Goal: Connect with others: Connect with others

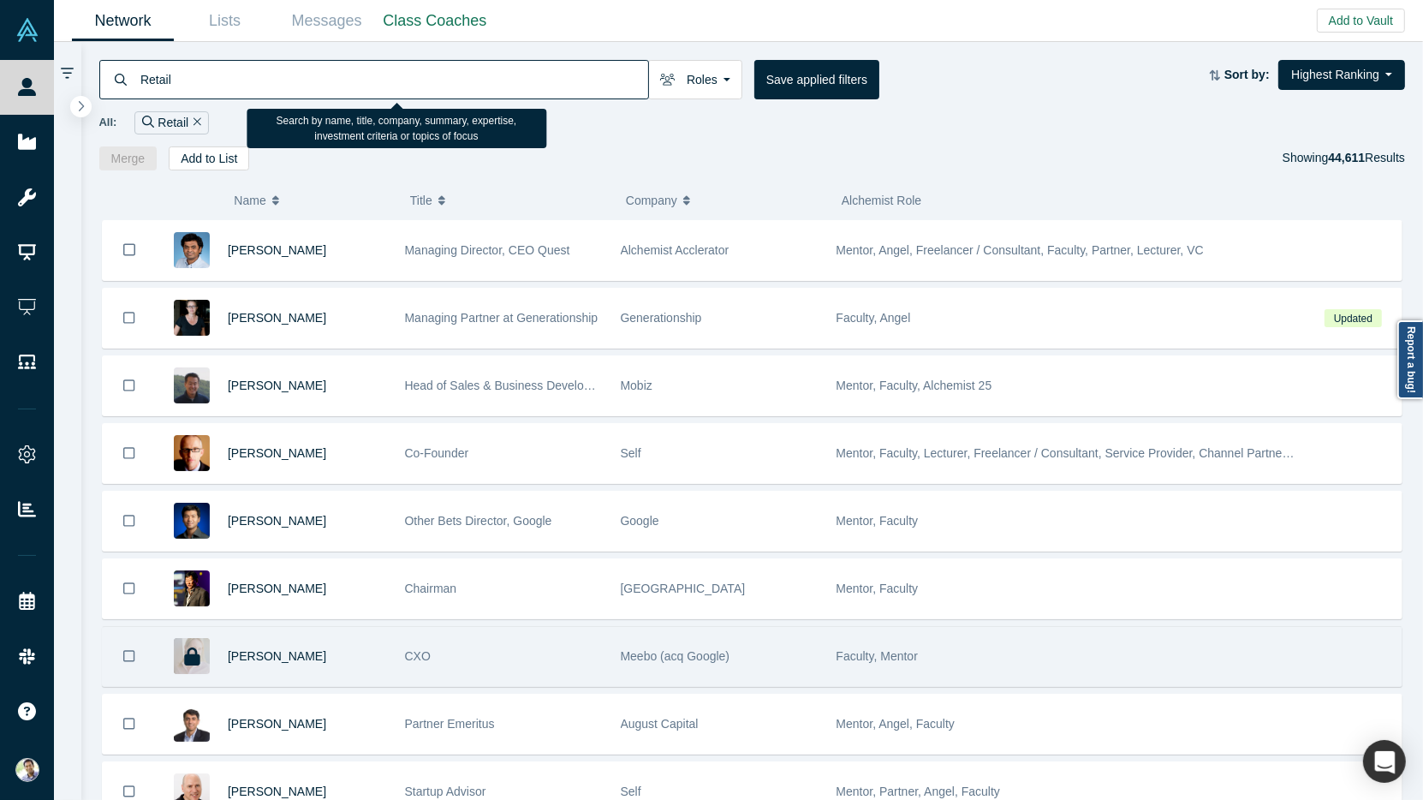
type input "Retail"
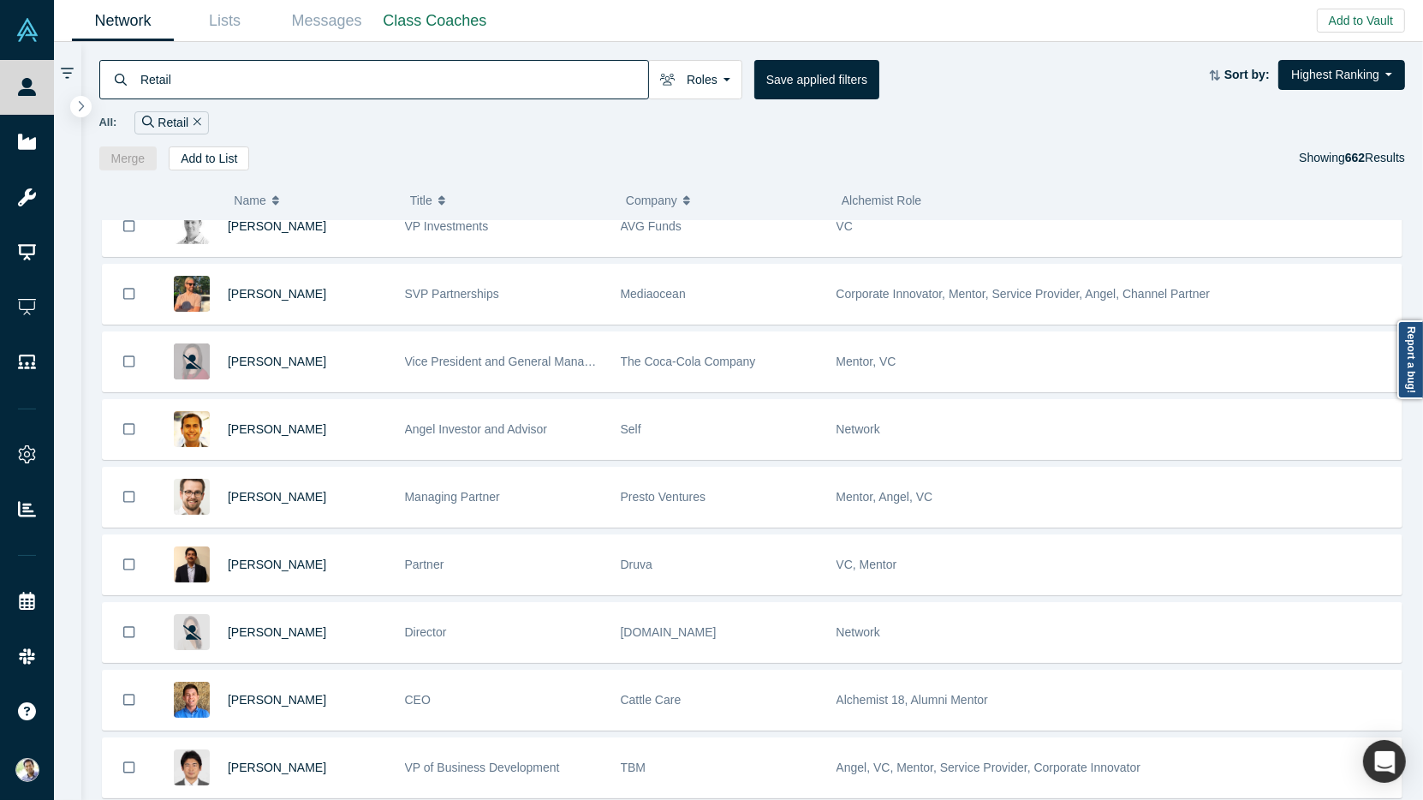
scroll to position [1109, 0]
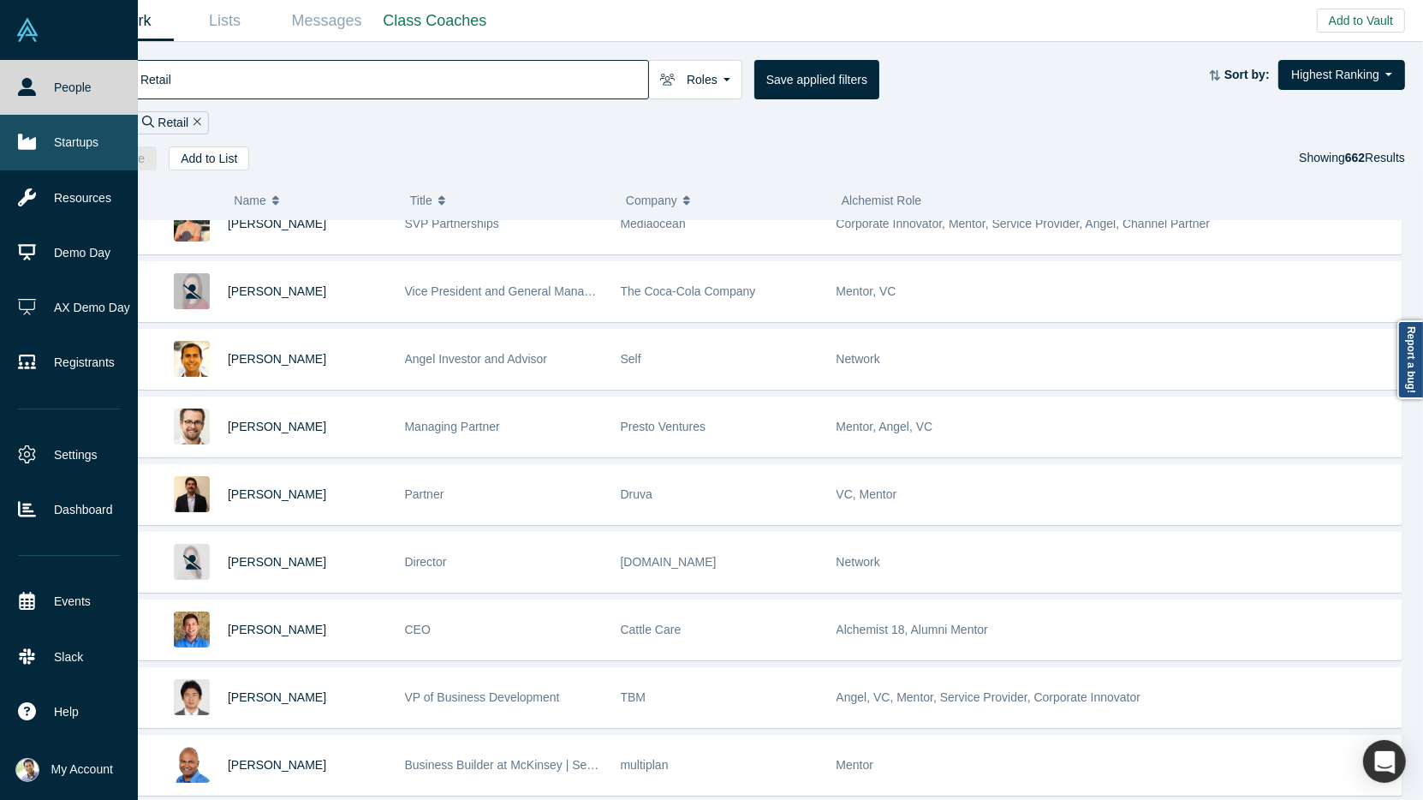
click at [54, 152] on link "Startups" at bounding box center [69, 142] width 138 height 55
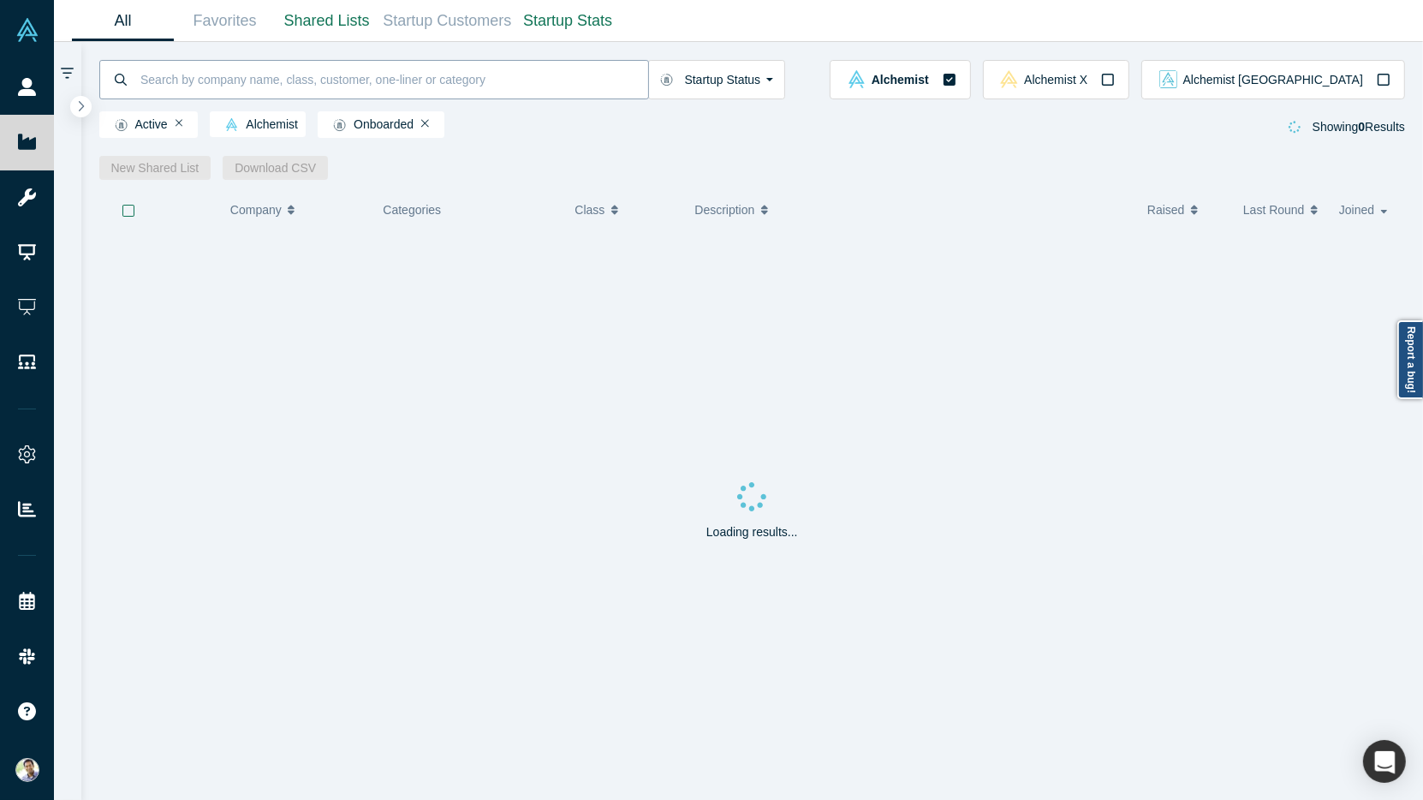
click at [204, 87] on input at bounding box center [393, 79] width 509 height 40
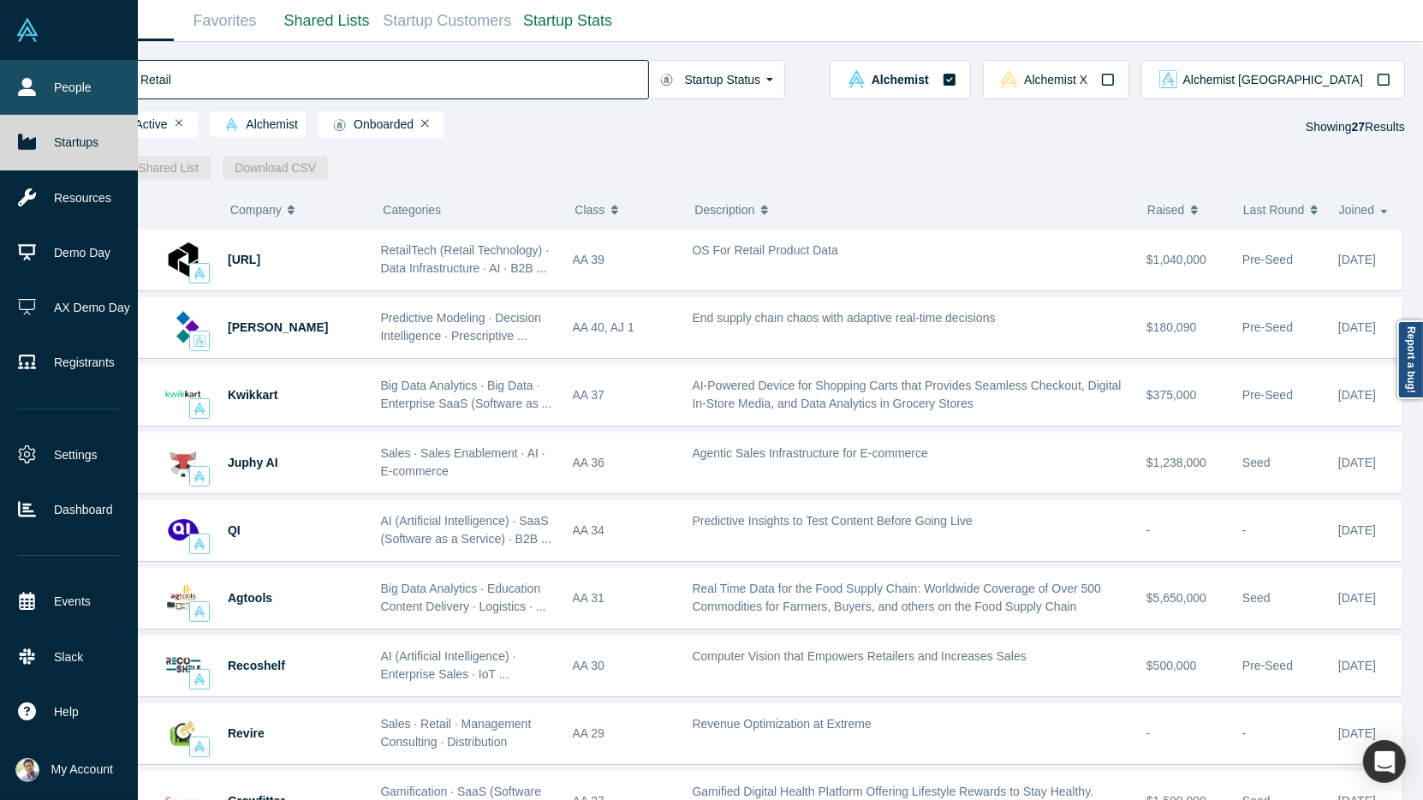
type input "Retail"
click at [54, 96] on link "People" at bounding box center [69, 87] width 138 height 55
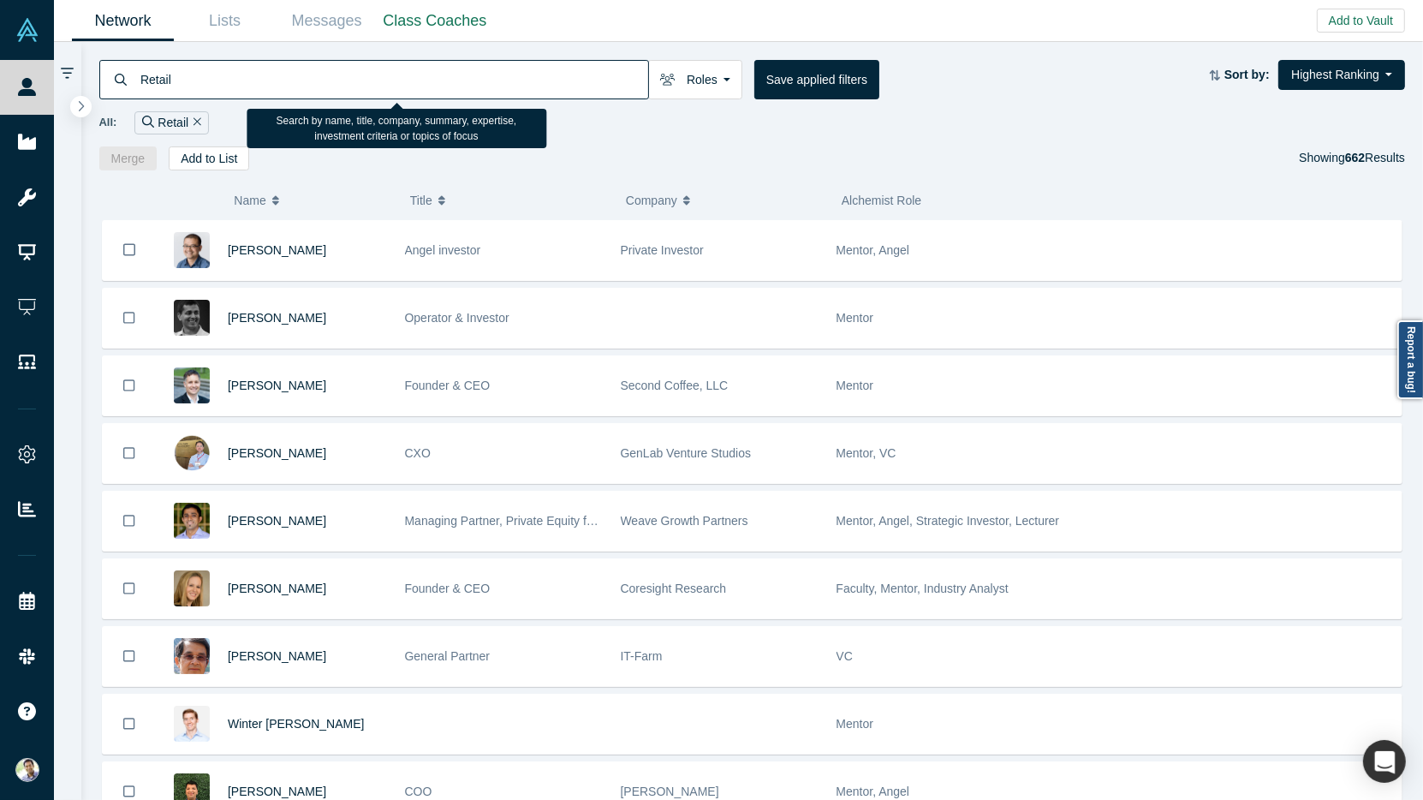
click at [145, 85] on input "Retail" at bounding box center [393, 79] width 509 height 40
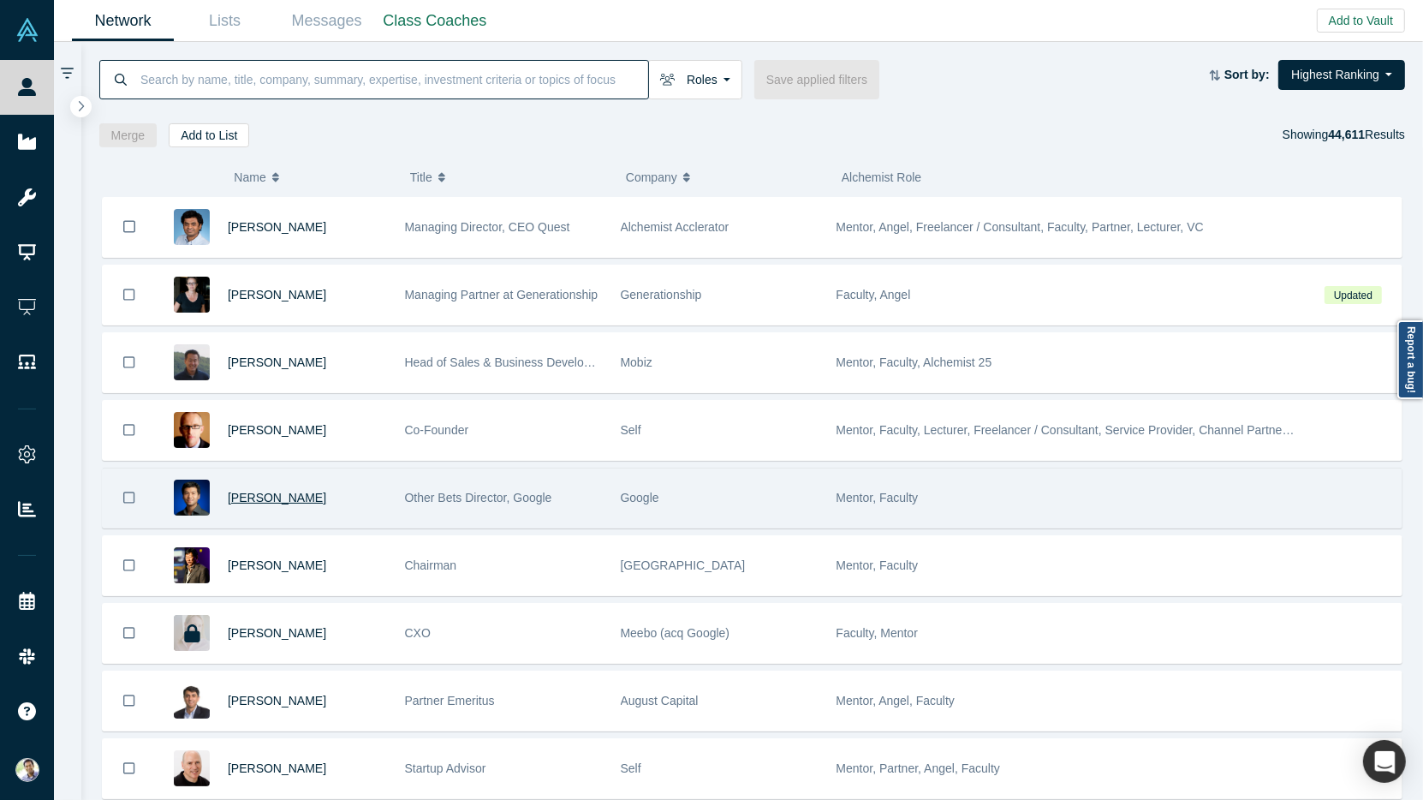
click at [257, 493] on span "[PERSON_NAME]" at bounding box center [277, 498] width 98 height 14
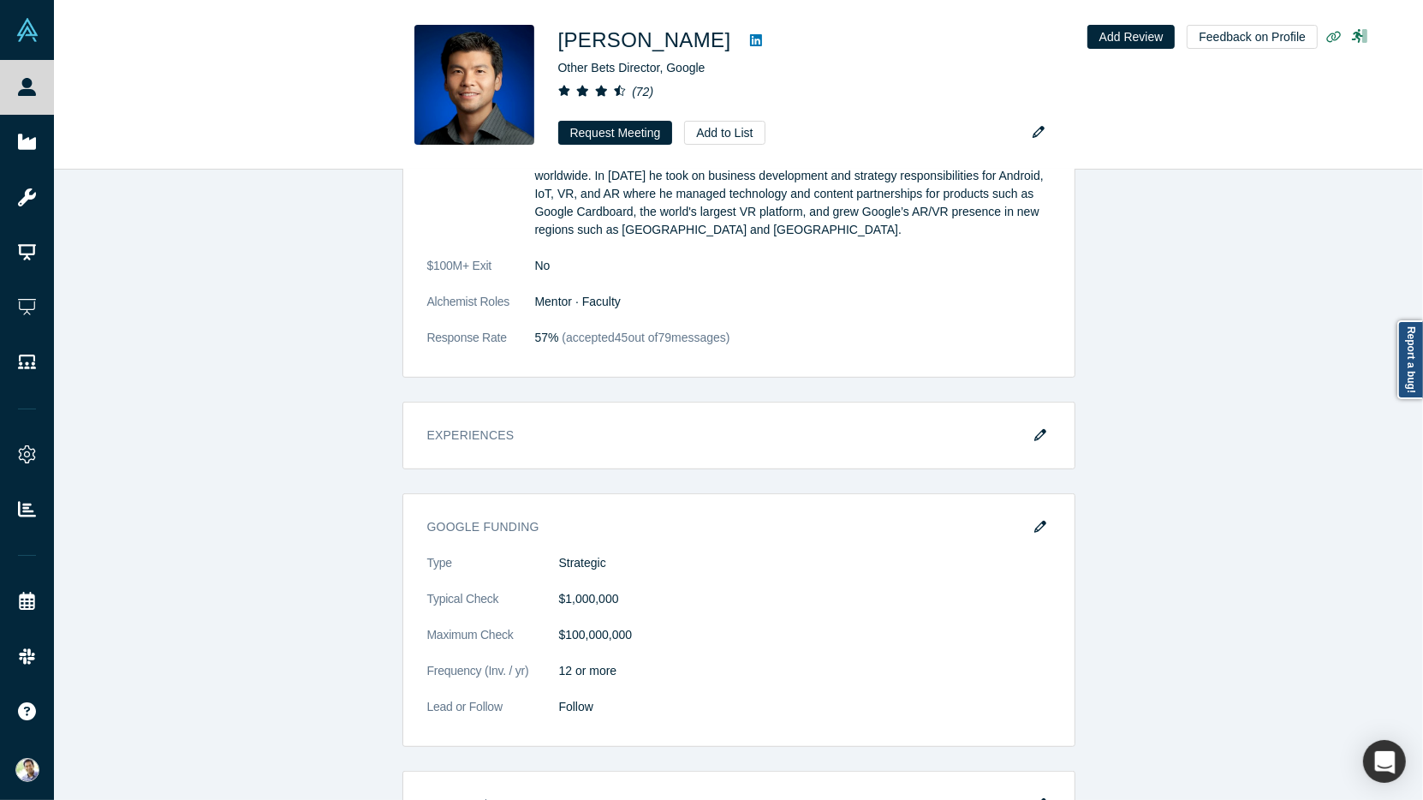
scroll to position [786, 0]
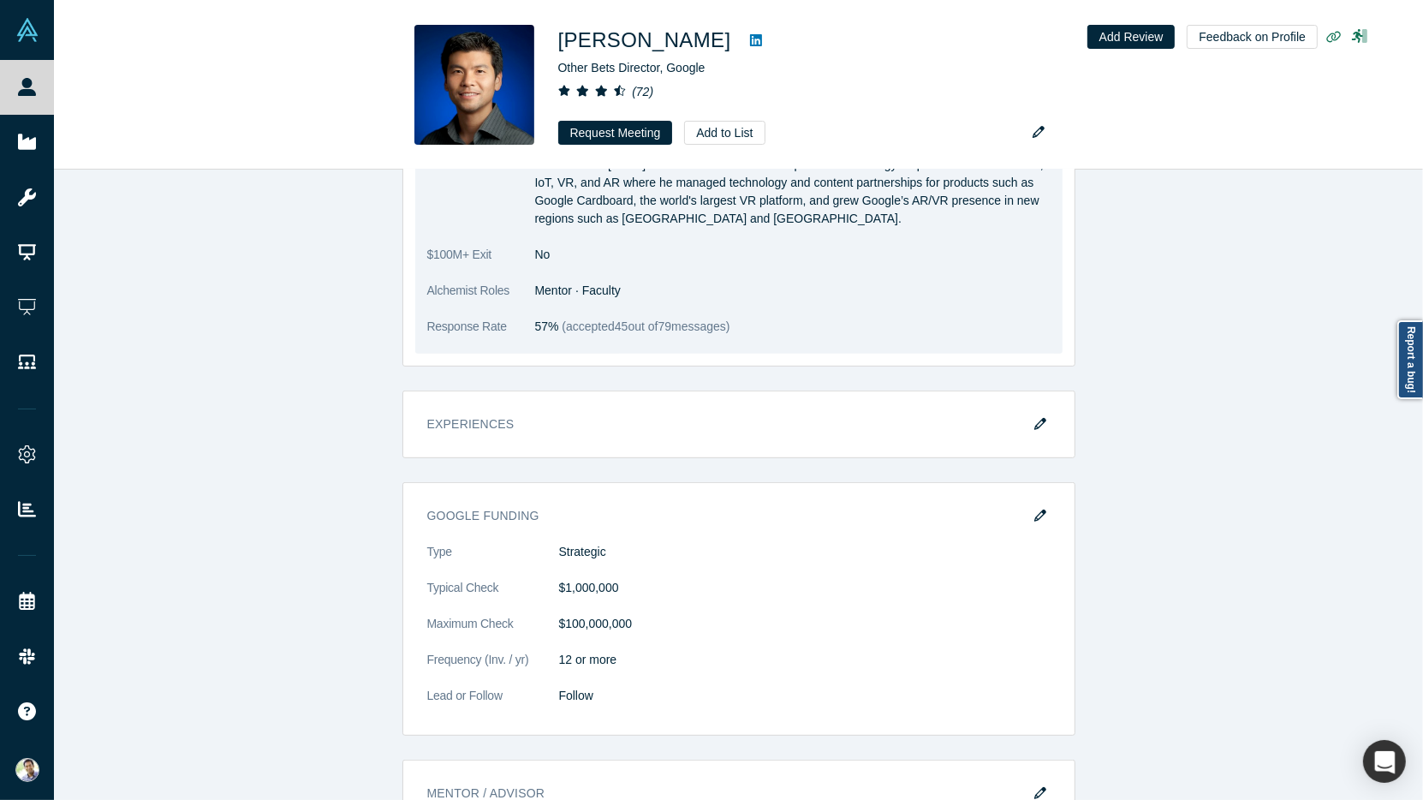
drag, startPoint x: 420, startPoint y: 308, endPoint x: 754, endPoint y: 297, distance: 334.1
click at [754, 298] on div "General Summary As Other Bets Director at Alphabet Inc, [PERSON_NAME] is respon…" at bounding box center [738, 135] width 647 height 438
click at [546, 319] on span "57%" at bounding box center [547, 326] width 24 height 14
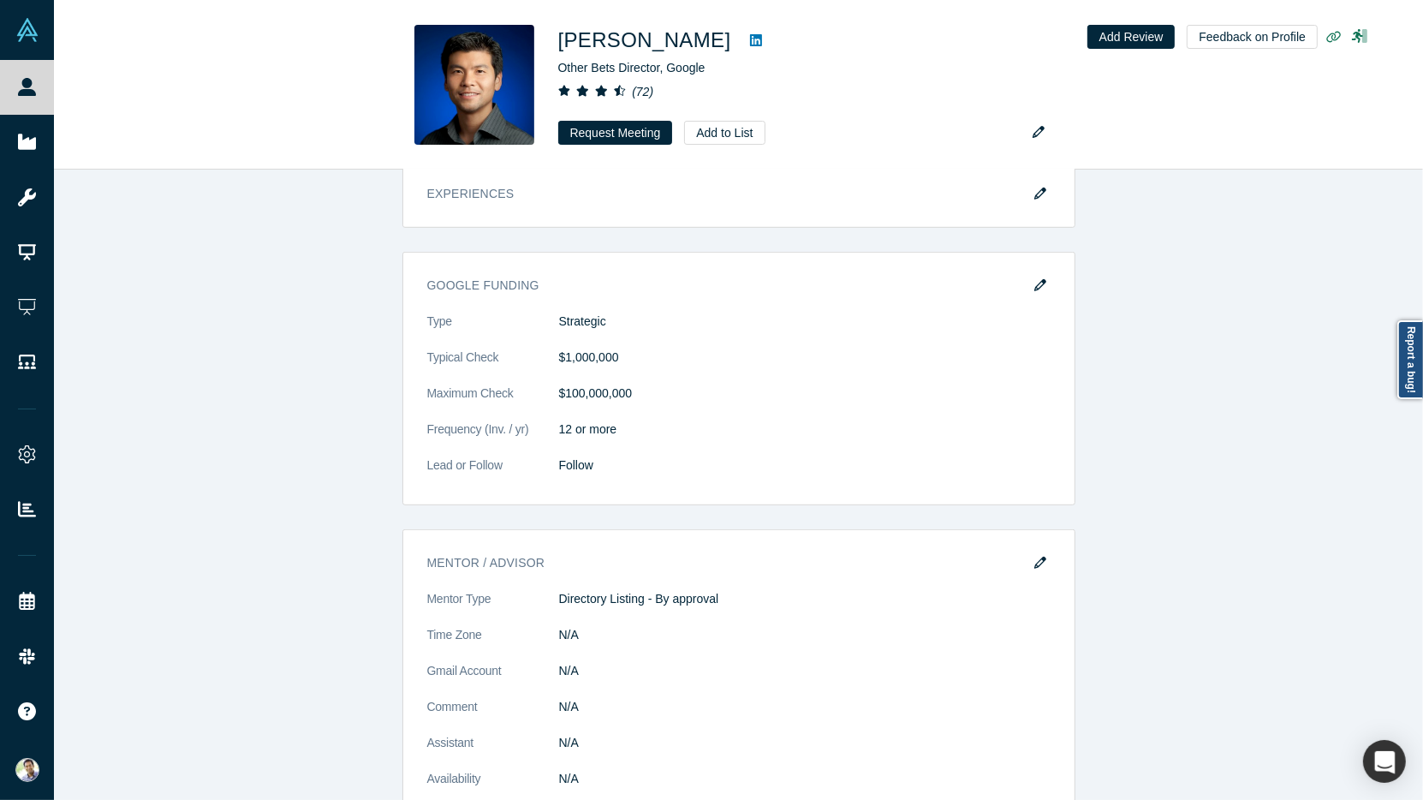
scroll to position [1076, 0]
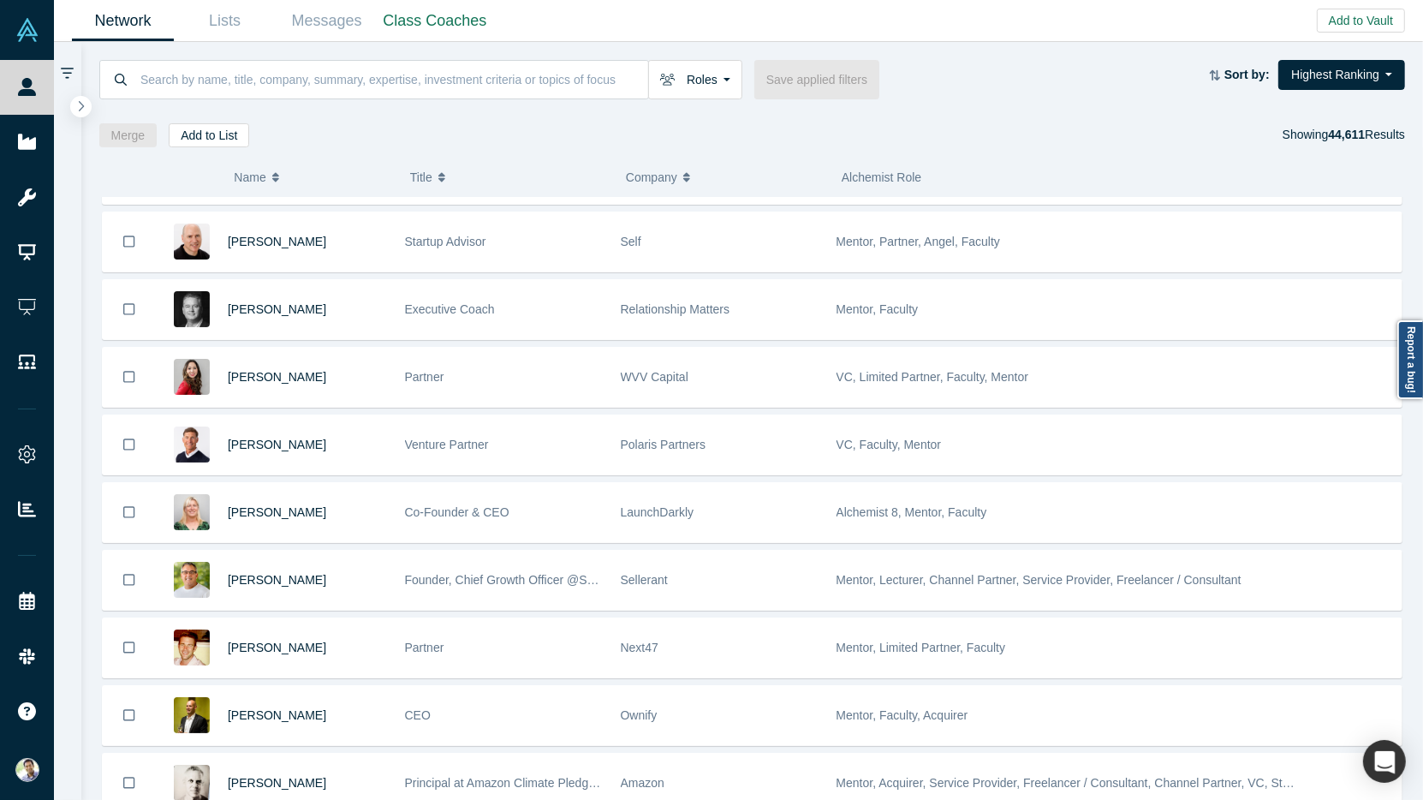
scroll to position [539, 0]
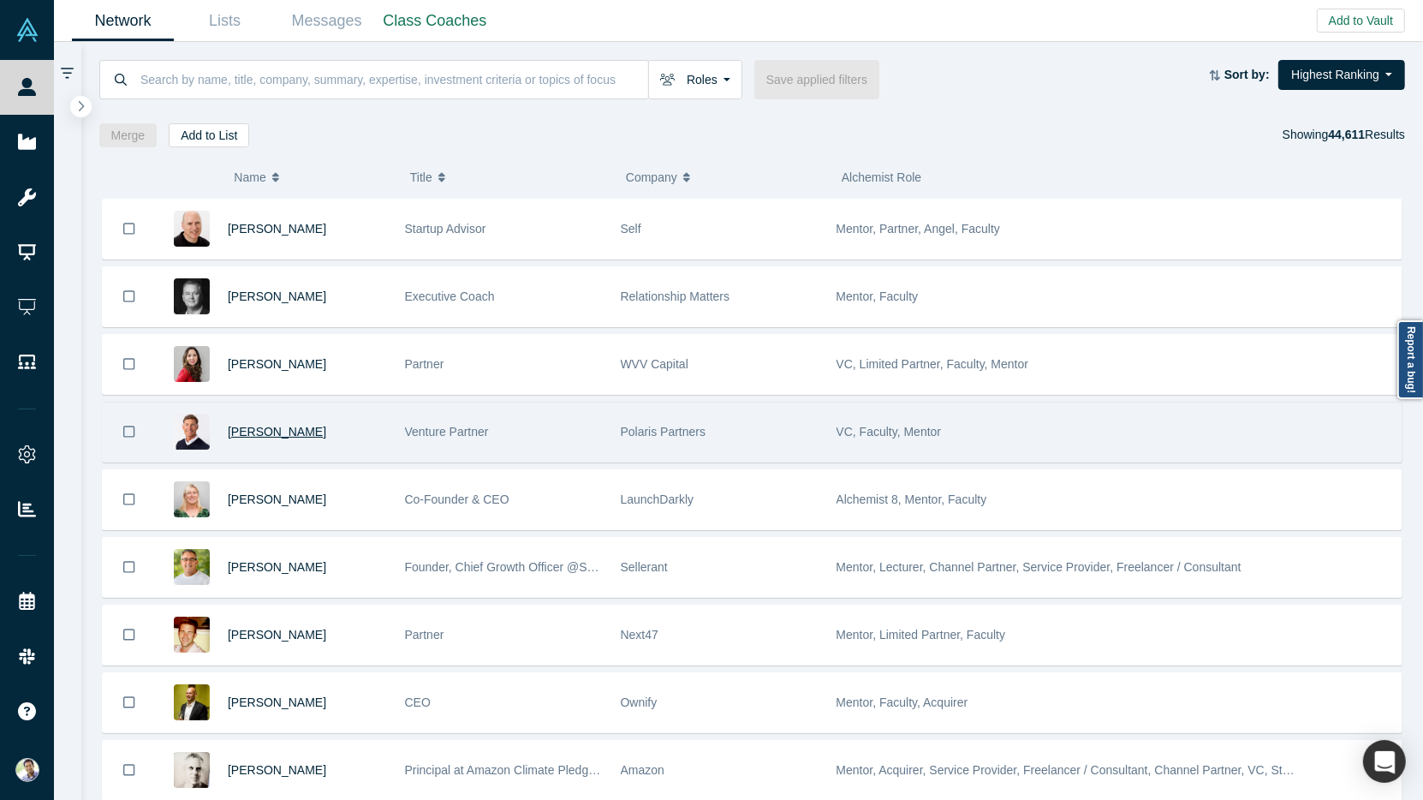
click at [270, 425] on span "[PERSON_NAME]" at bounding box center [277, 432] width 98 height 14
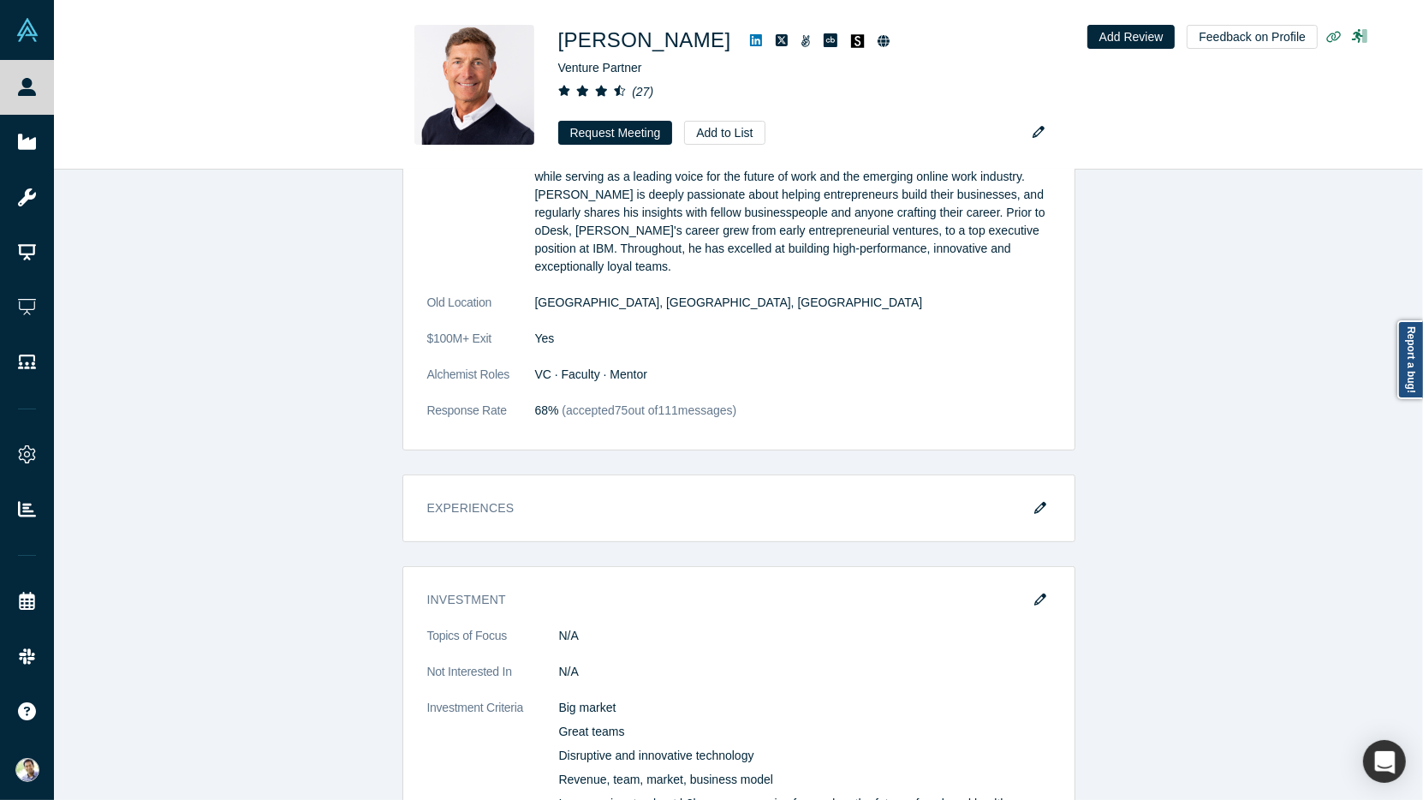
scroll to position [659, 0]
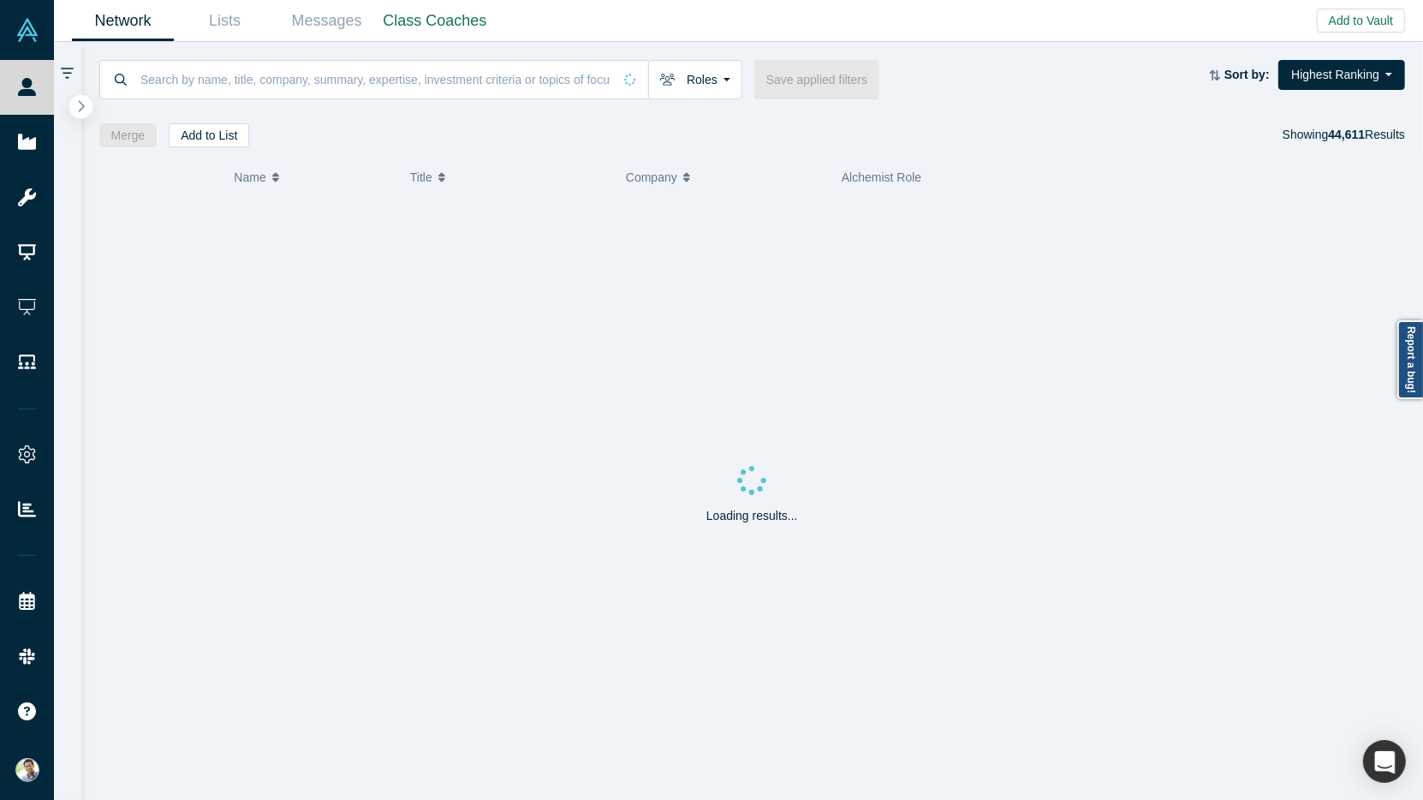
click at [77, 108] on icon "button" at bounding box center [81, 105] width 9 height 13
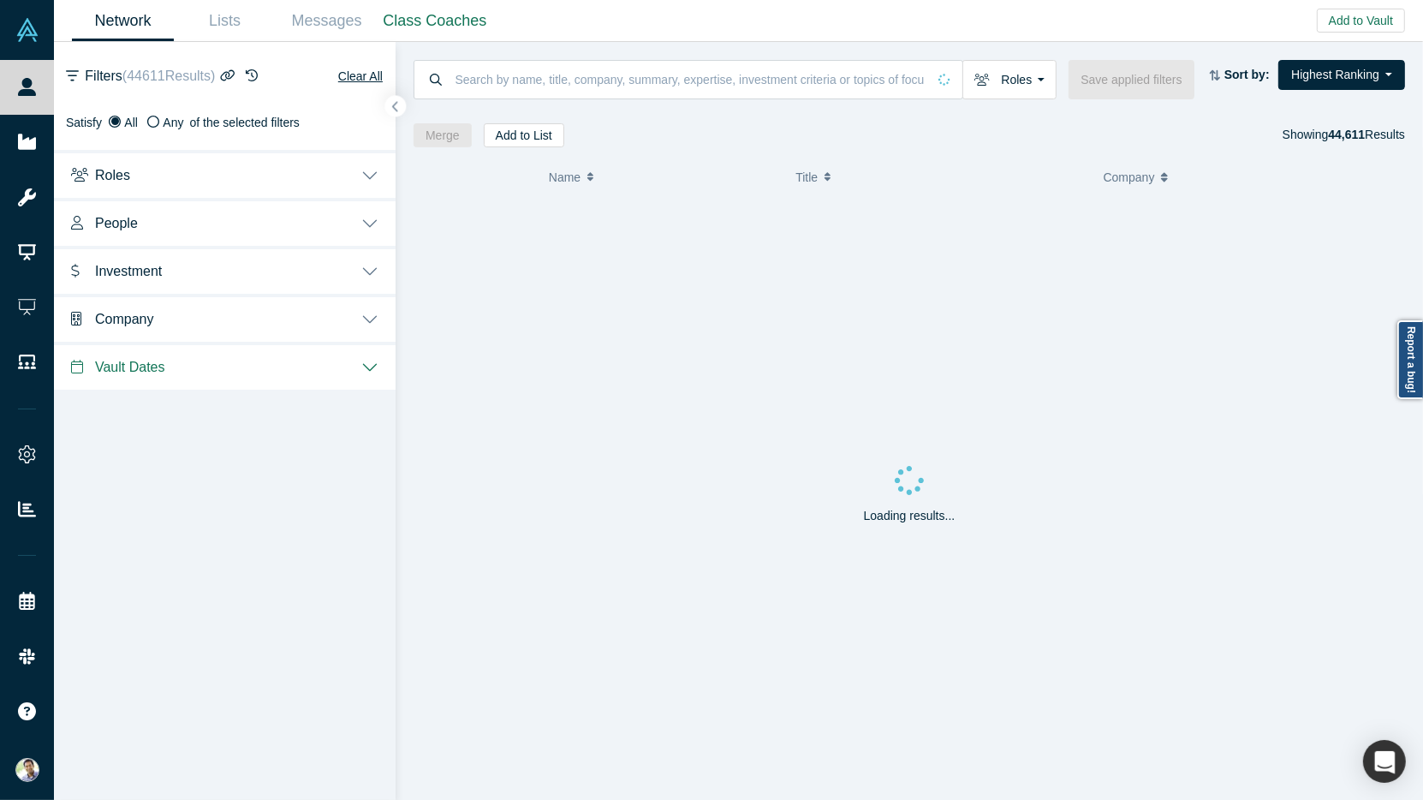
click at [366, 220] on button "People" at bounding box center [225, 222] width 342 height 48
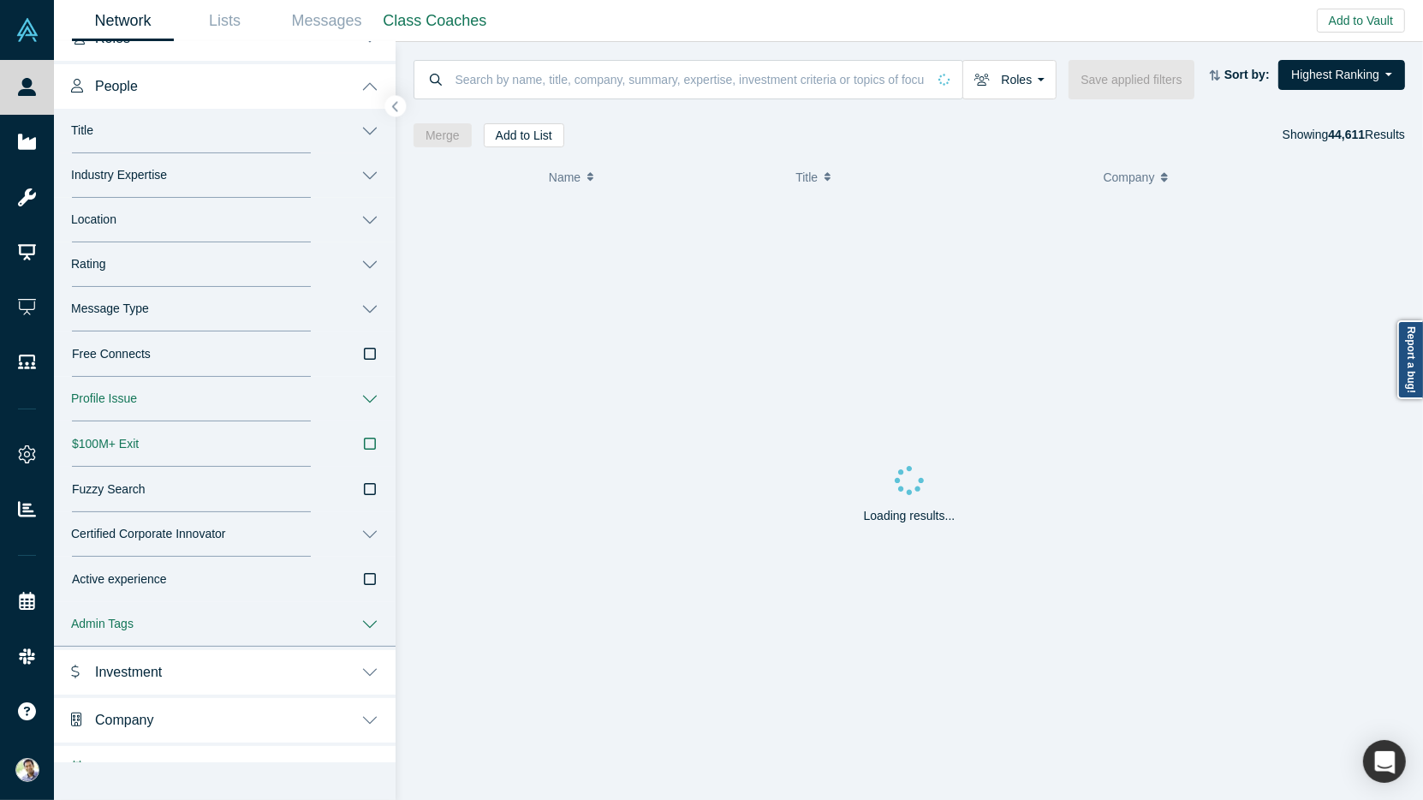
scroll to position [164, 0]
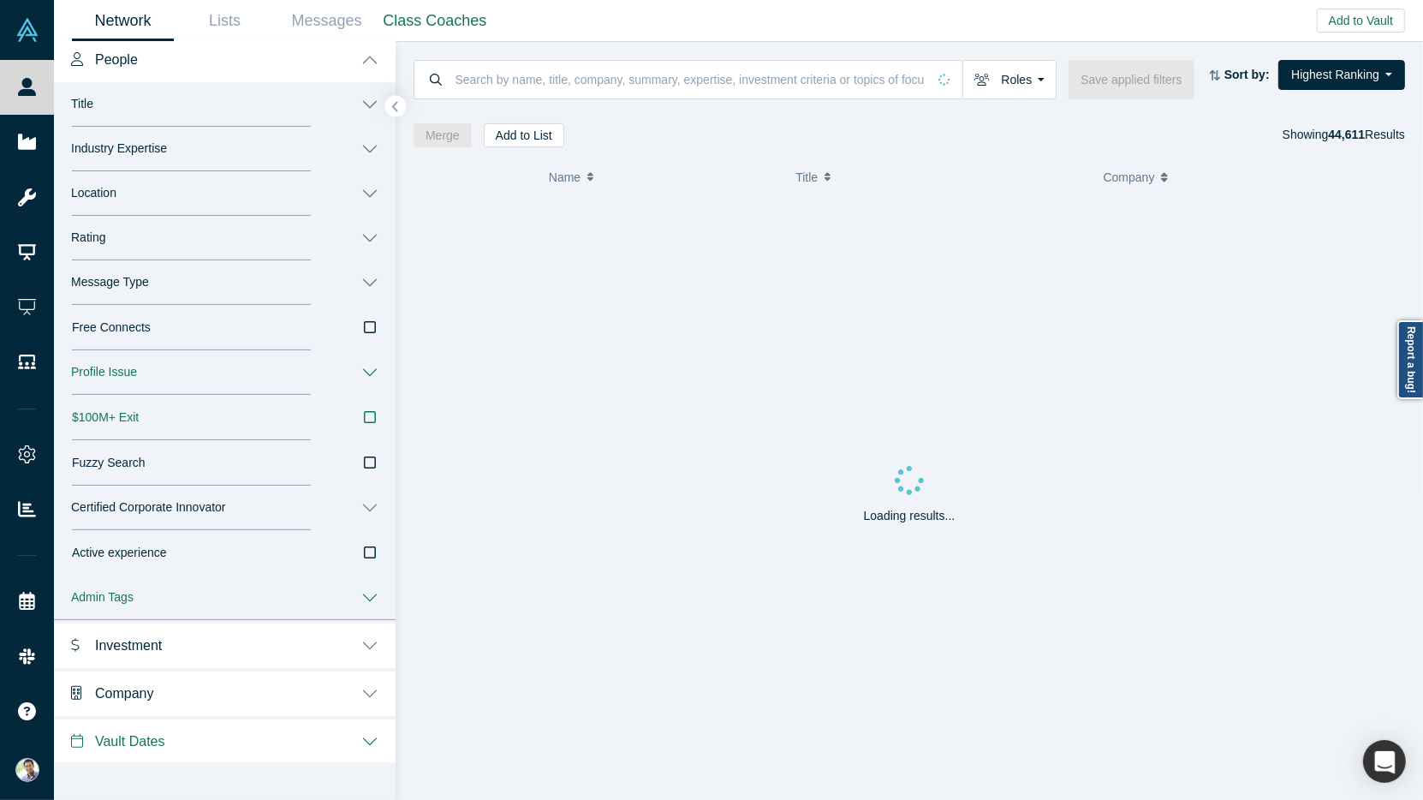
click at [370, 284] on button "Message Type" at bounding box center [225, 282] width 342 height 45
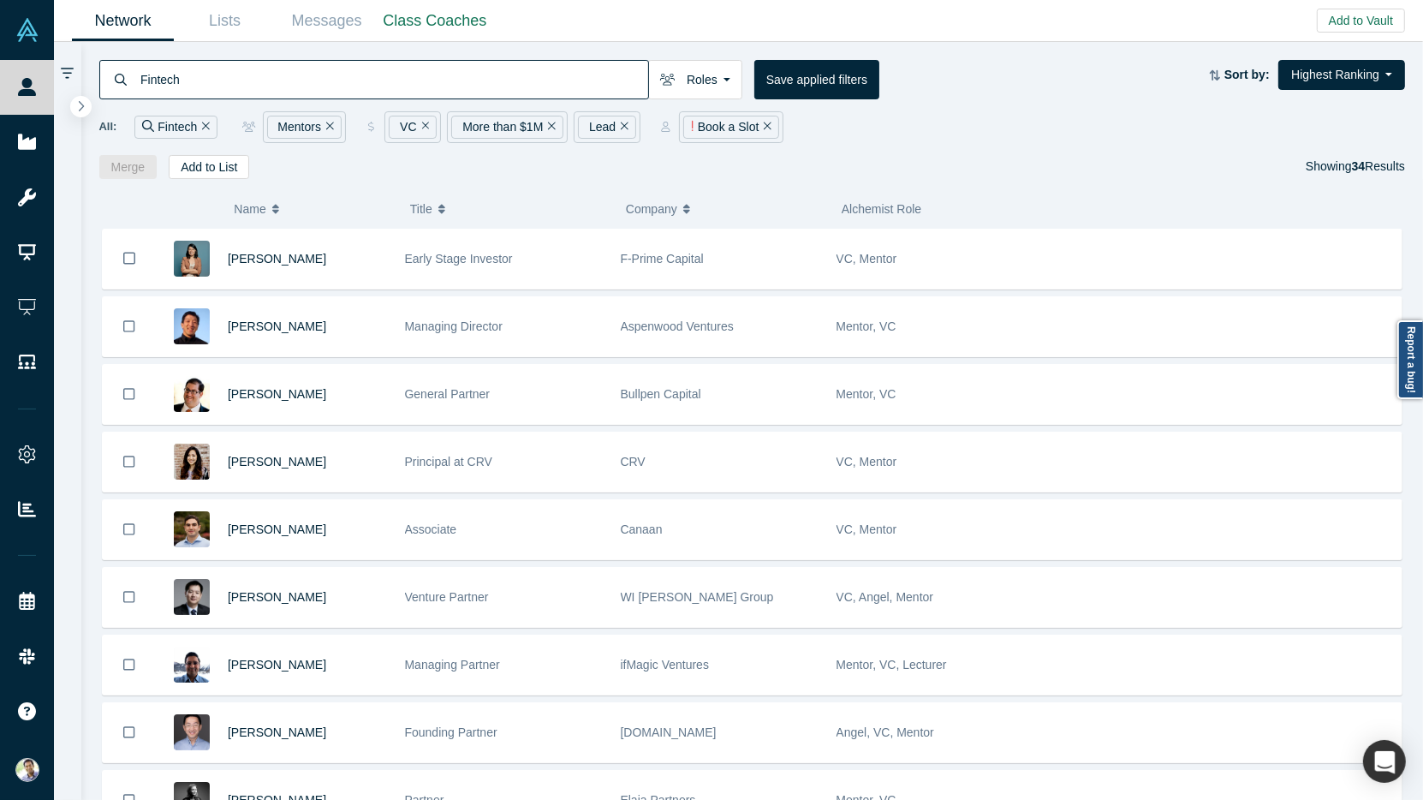
scroll to position [1738, 0]
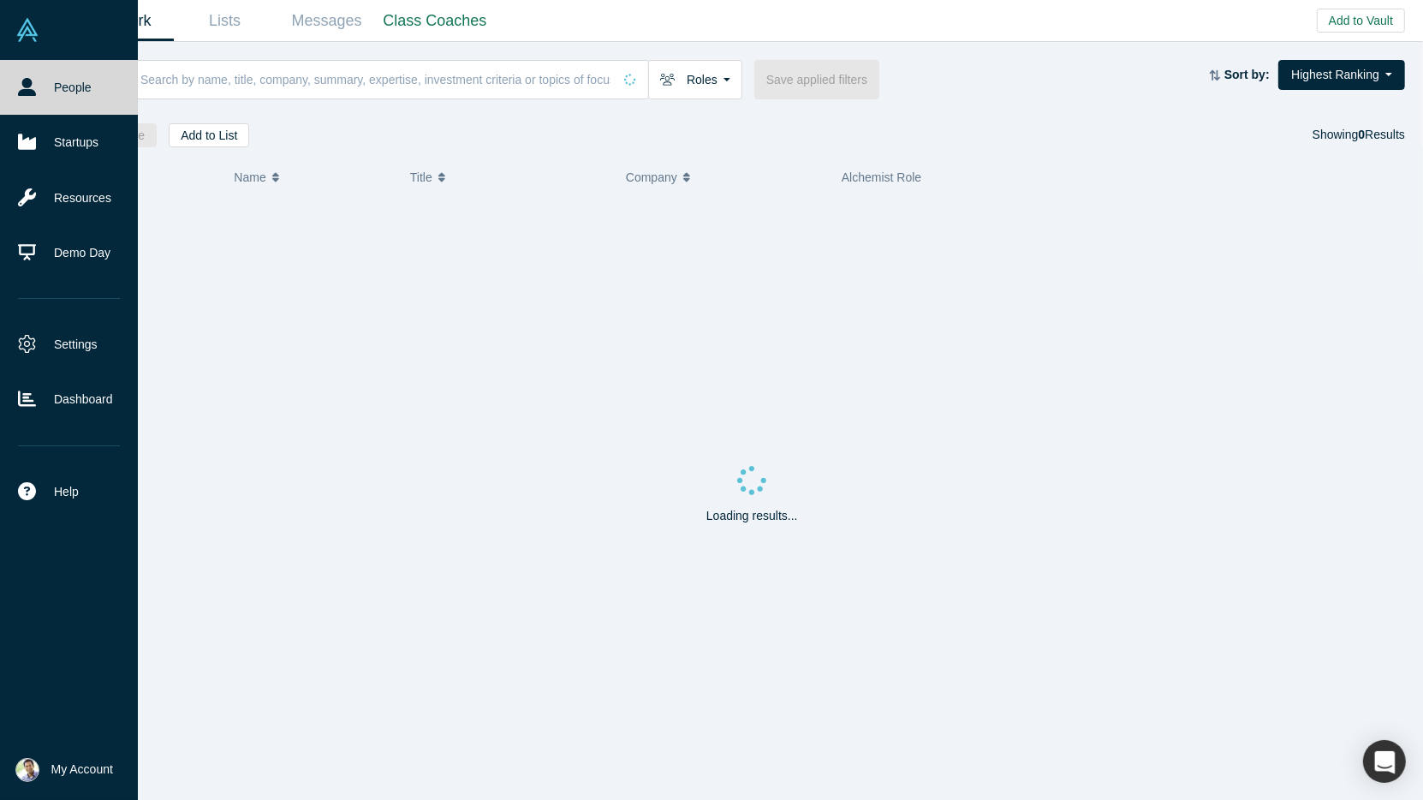
click at [28, 108] on link "People" at bounding box center [69, 87] width 138 height 55
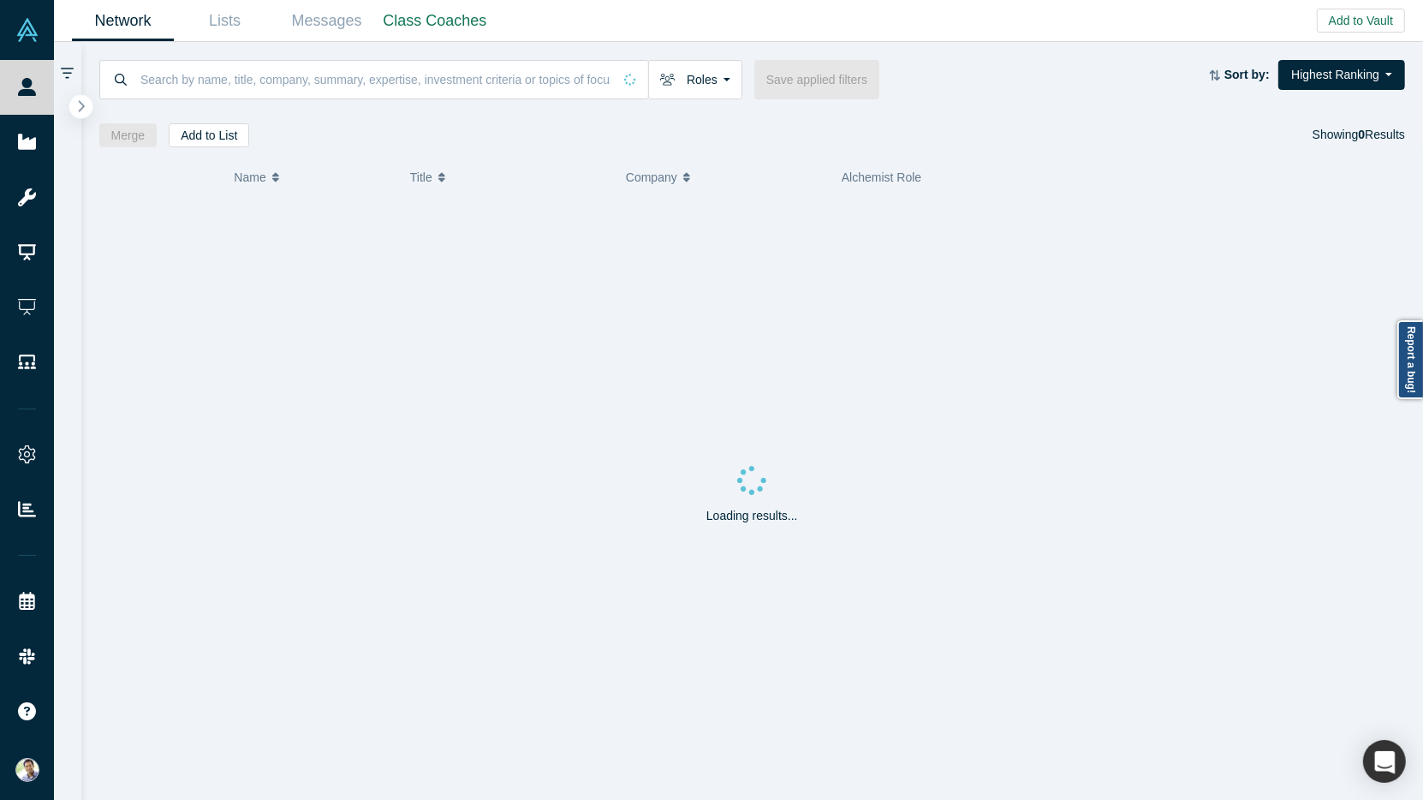
click at [80, 103] on icon "button" at bounding box center [82, 105] width 6 height 11
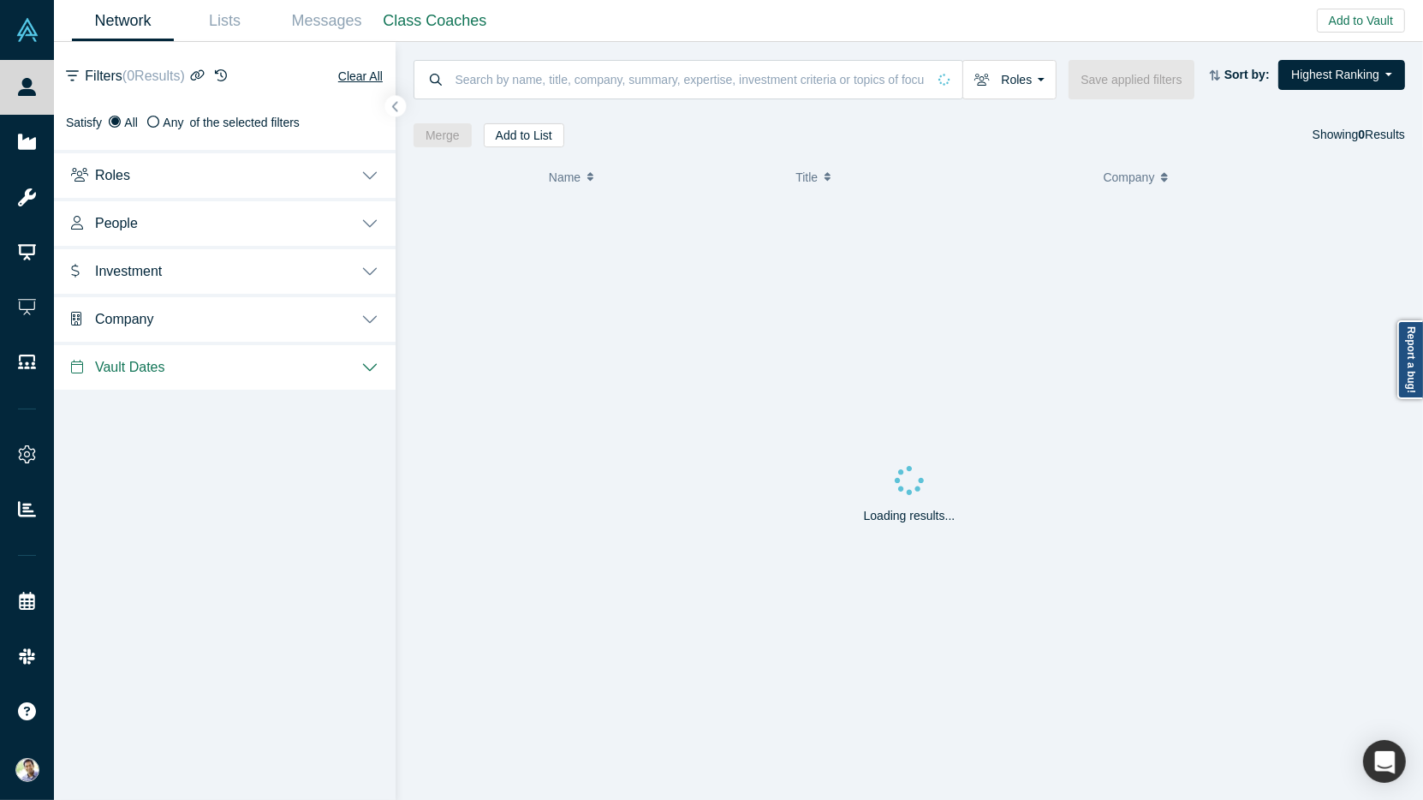
click at [363, 223] on button "People" at bounding box center [225, 222] width 342 height 48
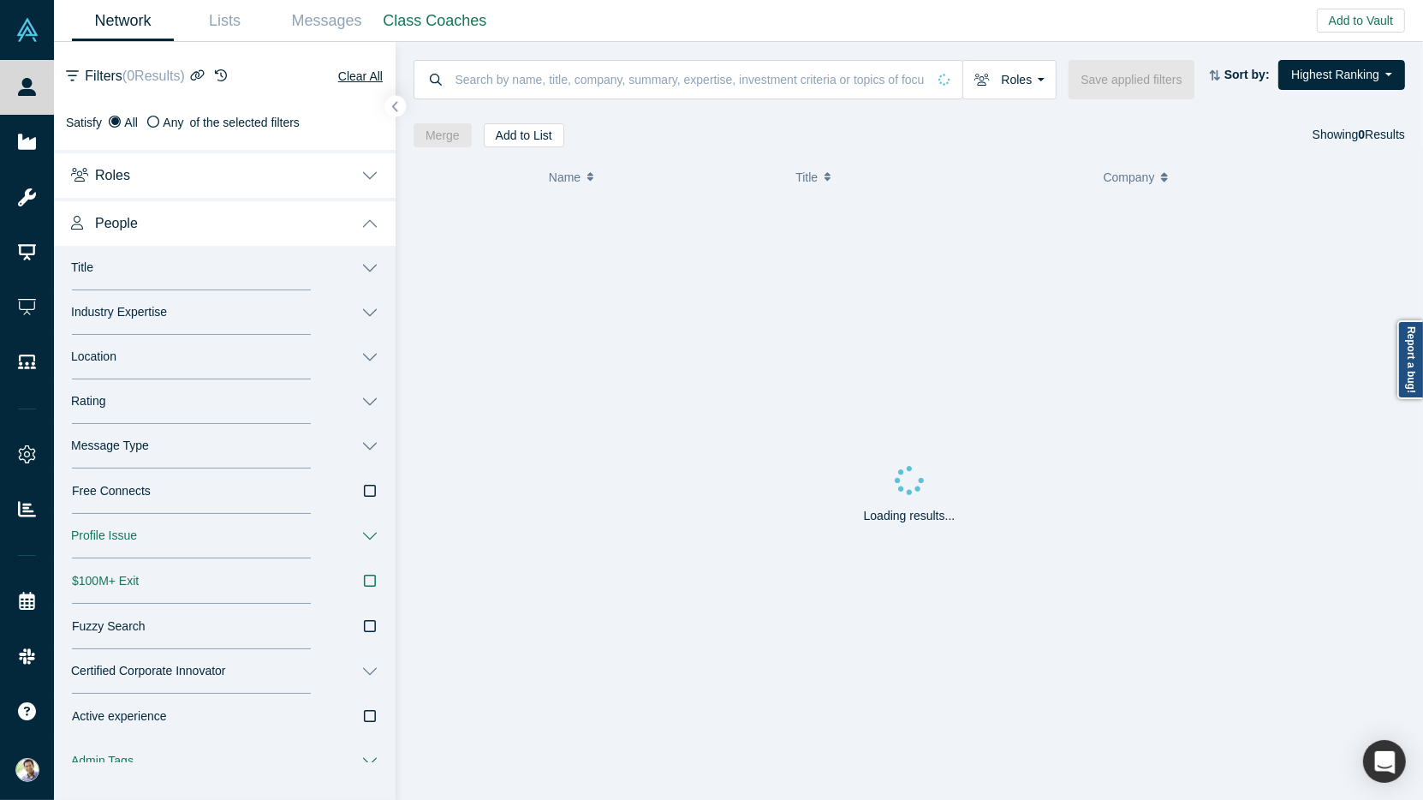
click at [368, 439] on button "Message Type" at bounding box center [225, 446] width 342 height 45
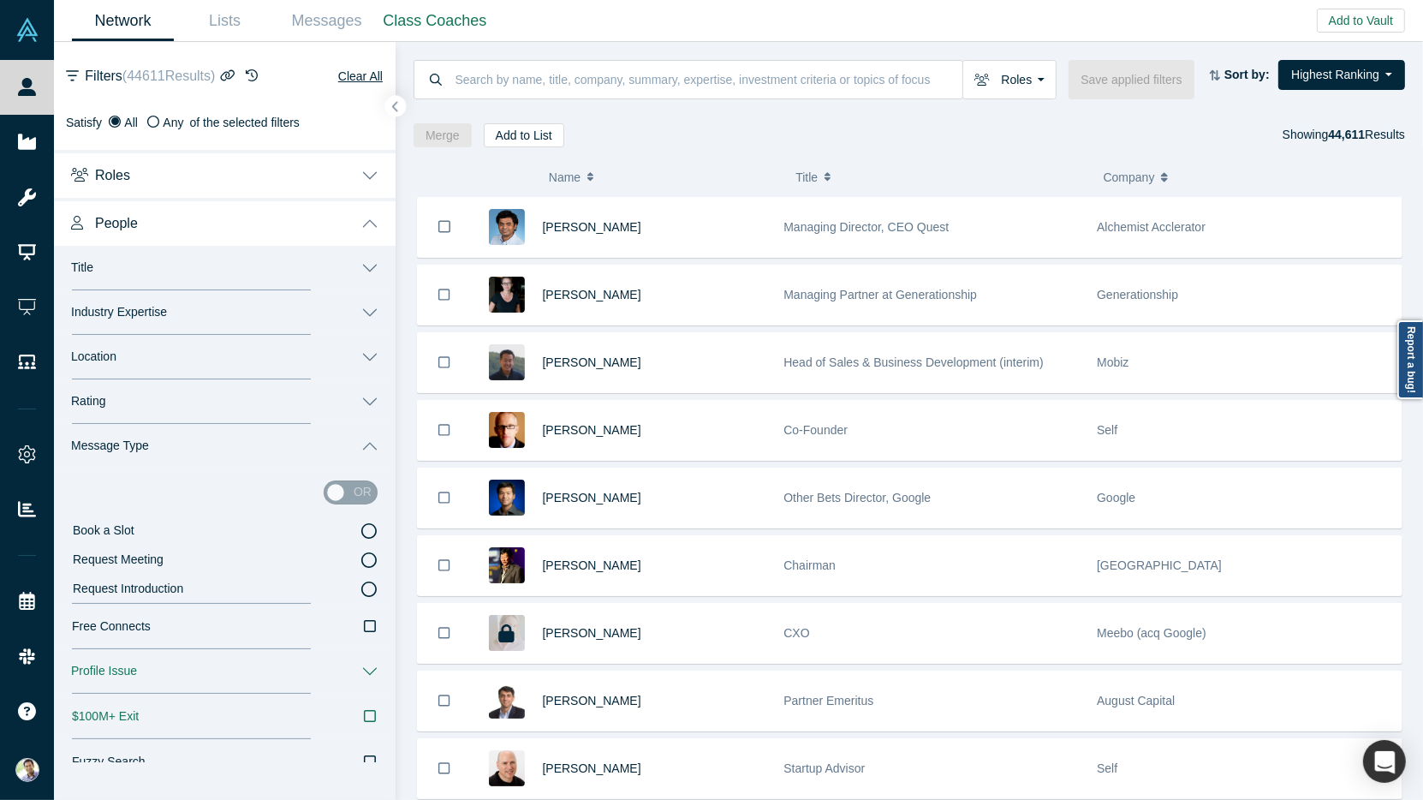
click at [371, 532] on icon at bounding box center [368, 530] width 15 height 15
click at [0, 0] on input "Book a Slot" at bounding box center [0, 0] width 0 height 0
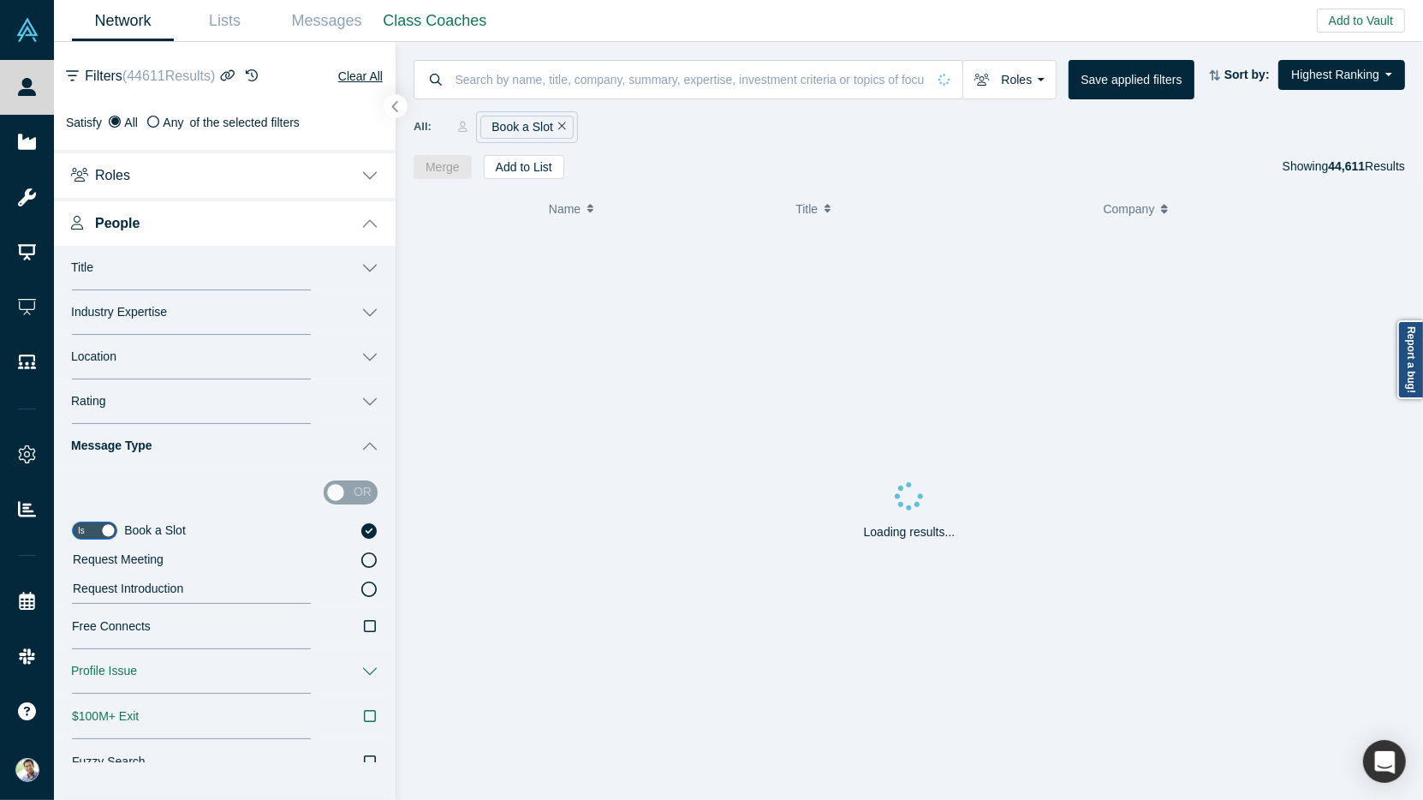
click at [397, 107] on icon "button" at bounding box center [395, 106] width 9 height 13
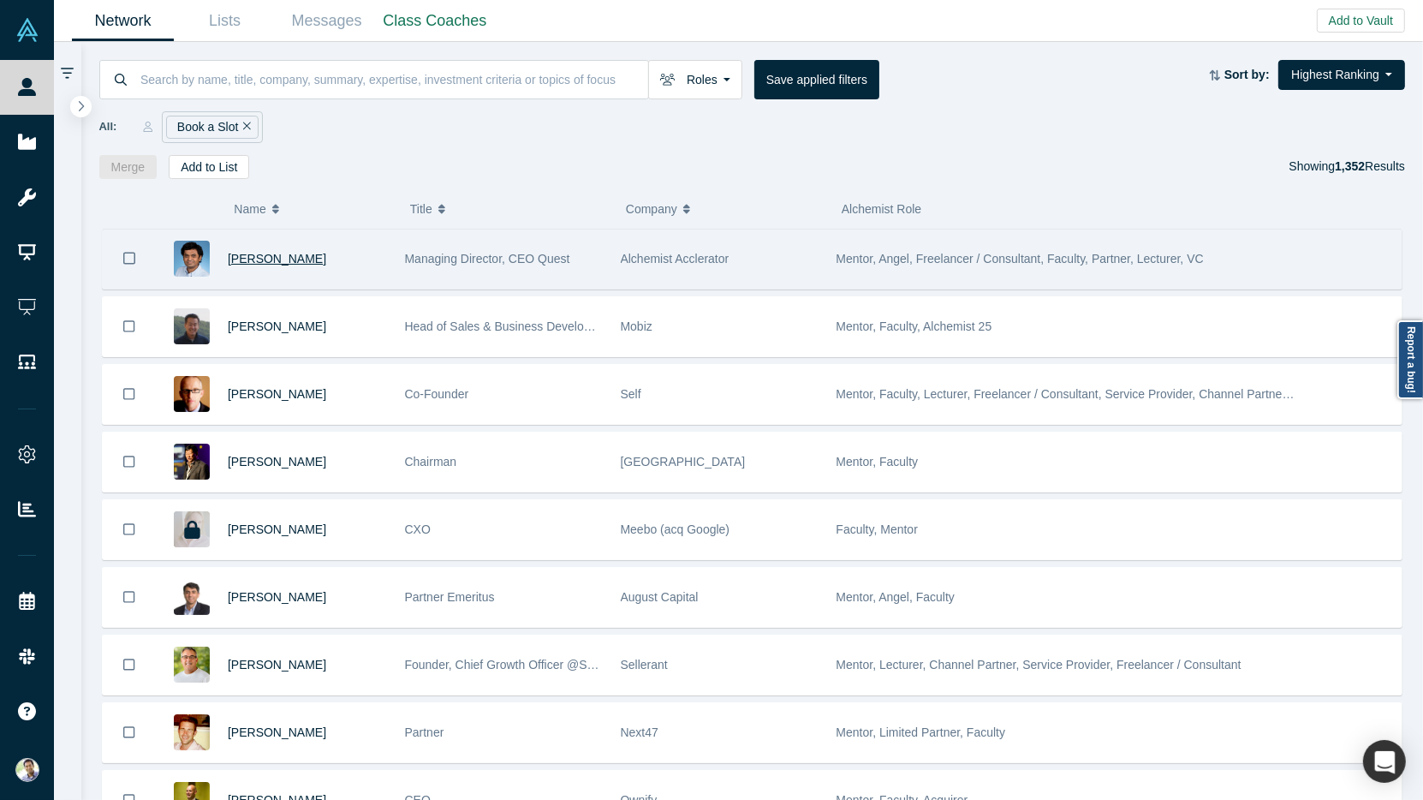
click at [278, 261] on span "[PERSON_NAME]" at bounding box center [277, 259] width 98 height 14
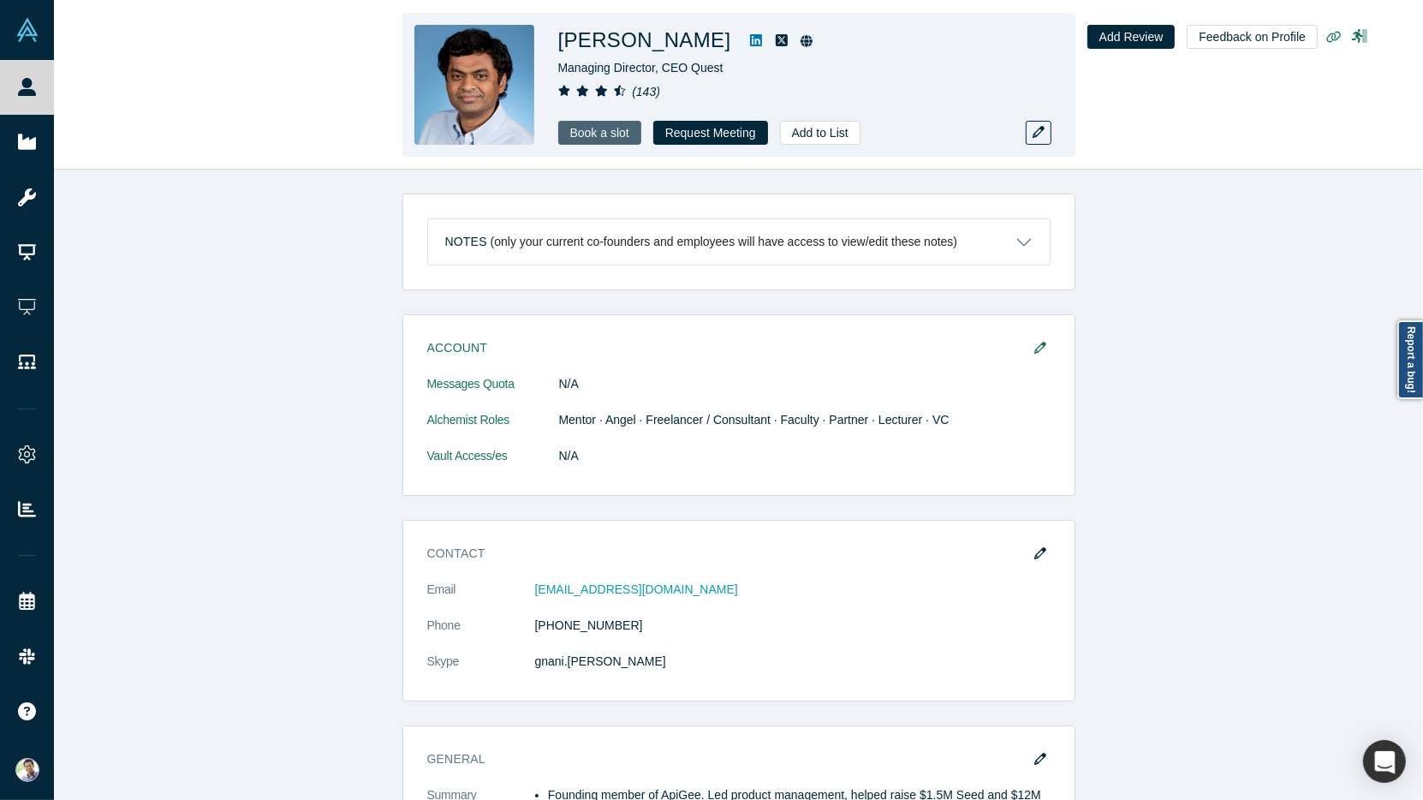
click at [593, 131] on link "Book a slot" at bounding box center [599, 133] width 83 height 24
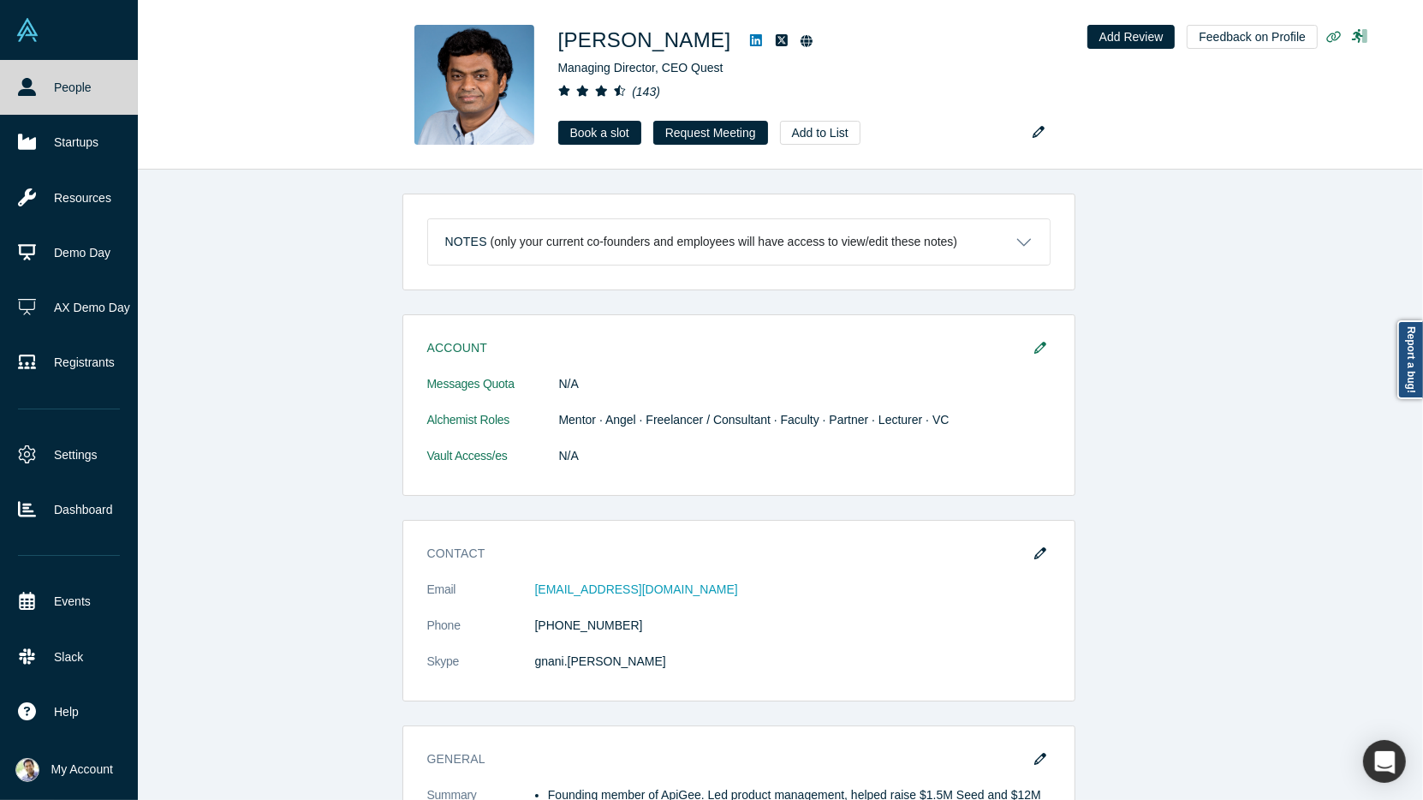
click at [30, 89] on icon at bounding box center [27, 87] width 18 height 18
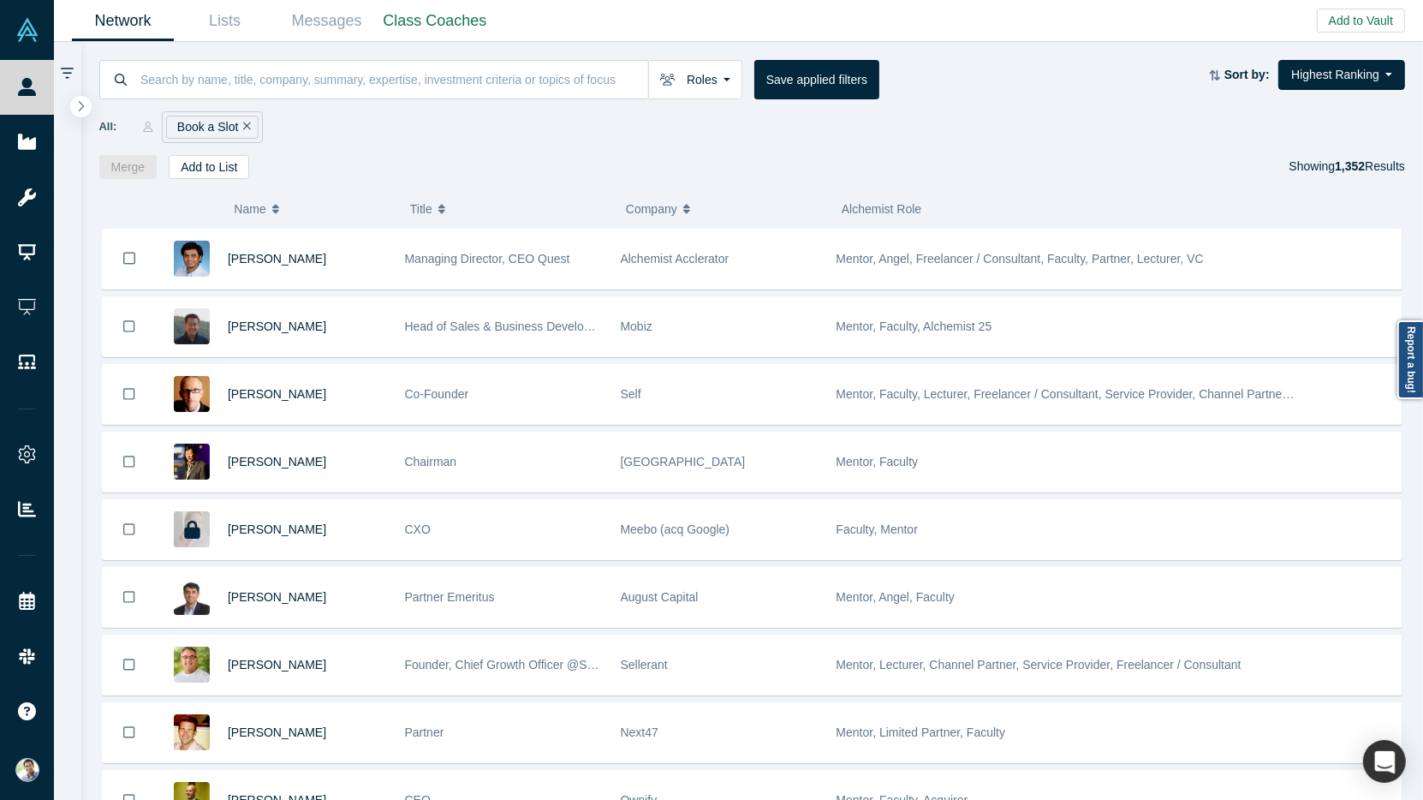
click at [425, 155] on div "Merge Add to List Showing 1,352 Results" at bounding box center [752, 167] width 1307 height 24
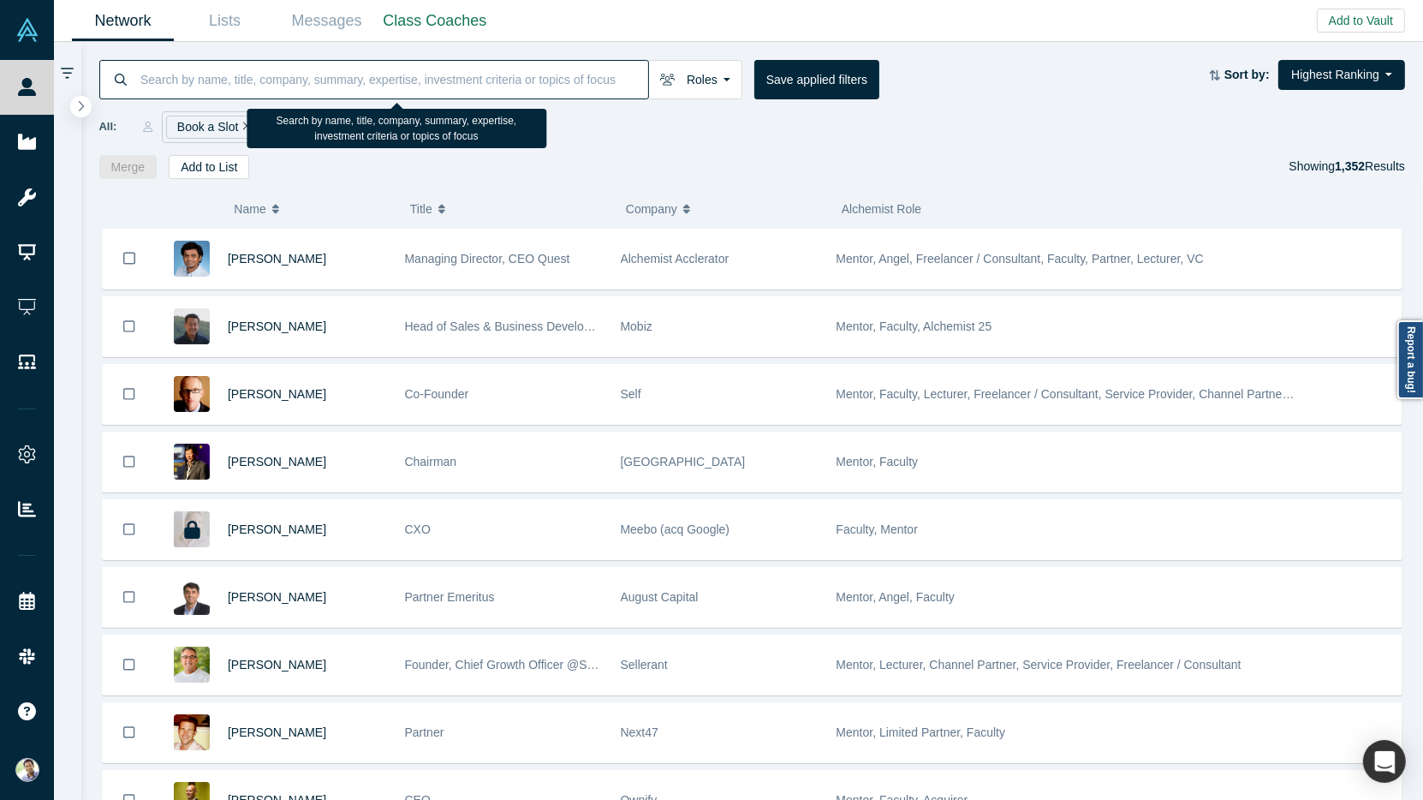
click at [174, 78] on input at bounding box center [393, 79] width 509 height 40
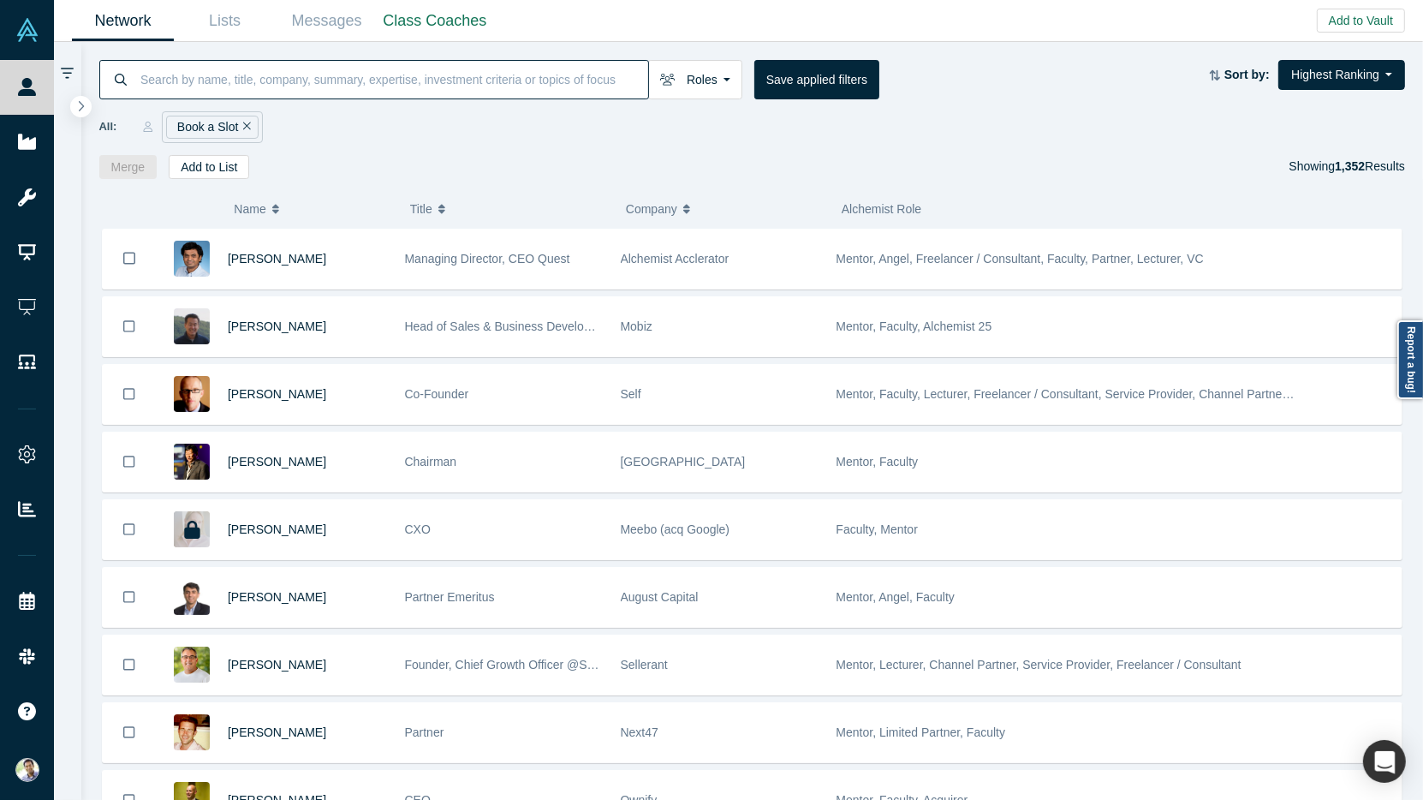
click at [244, 126] on icon "Remove Filter" at bounding box center [247, 126] width 8 height 12
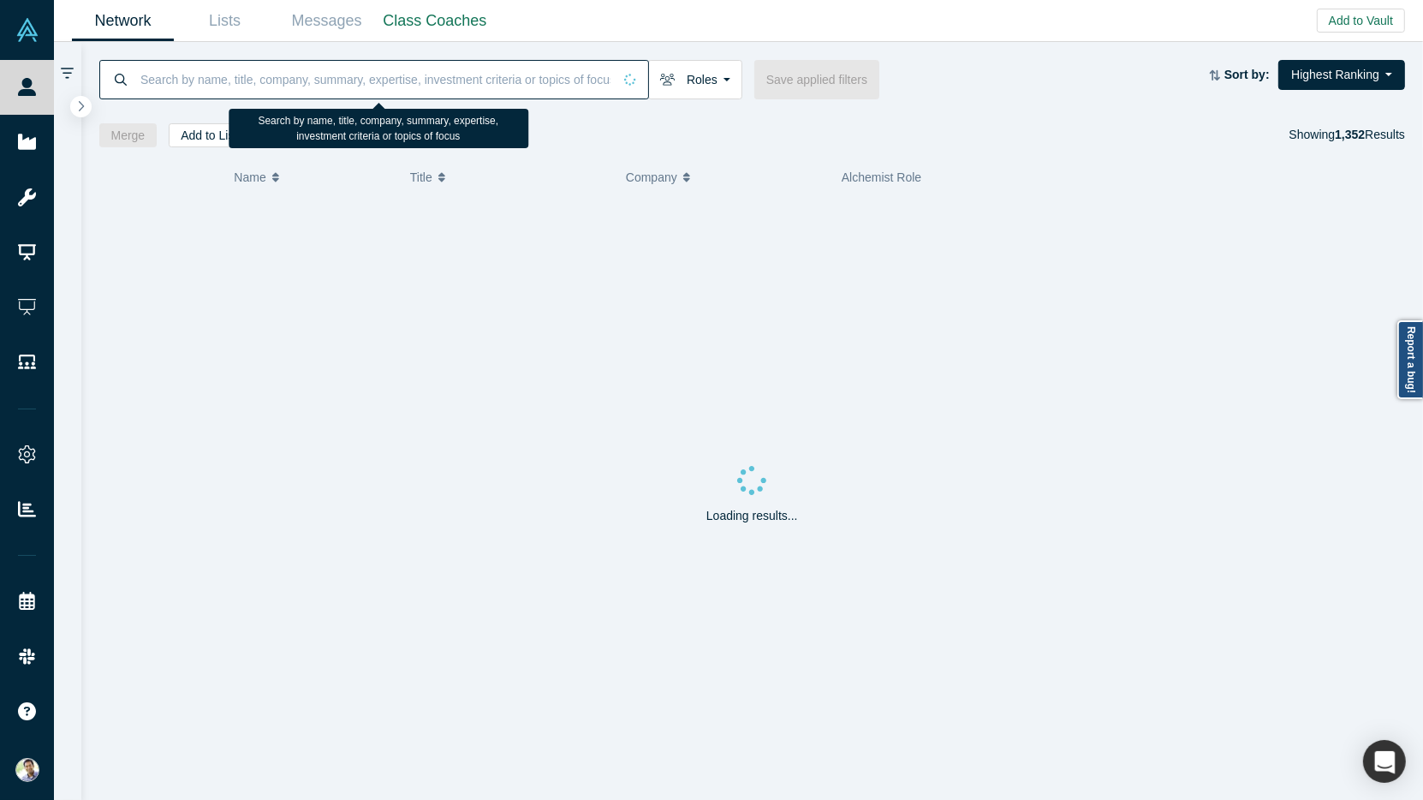
click at [207, 90] on input at bounding box center [376, 79] width 474 height 40
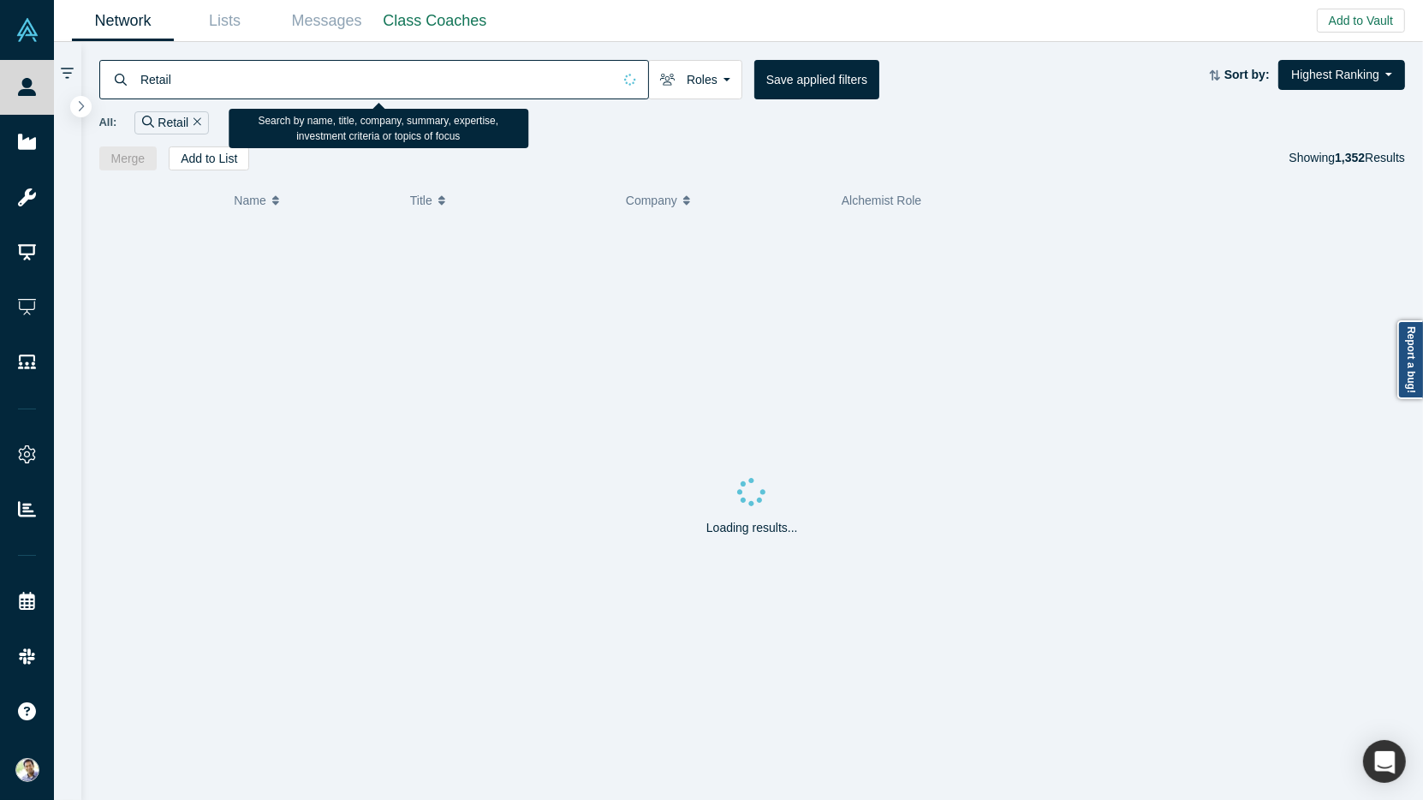
type input "Retail"
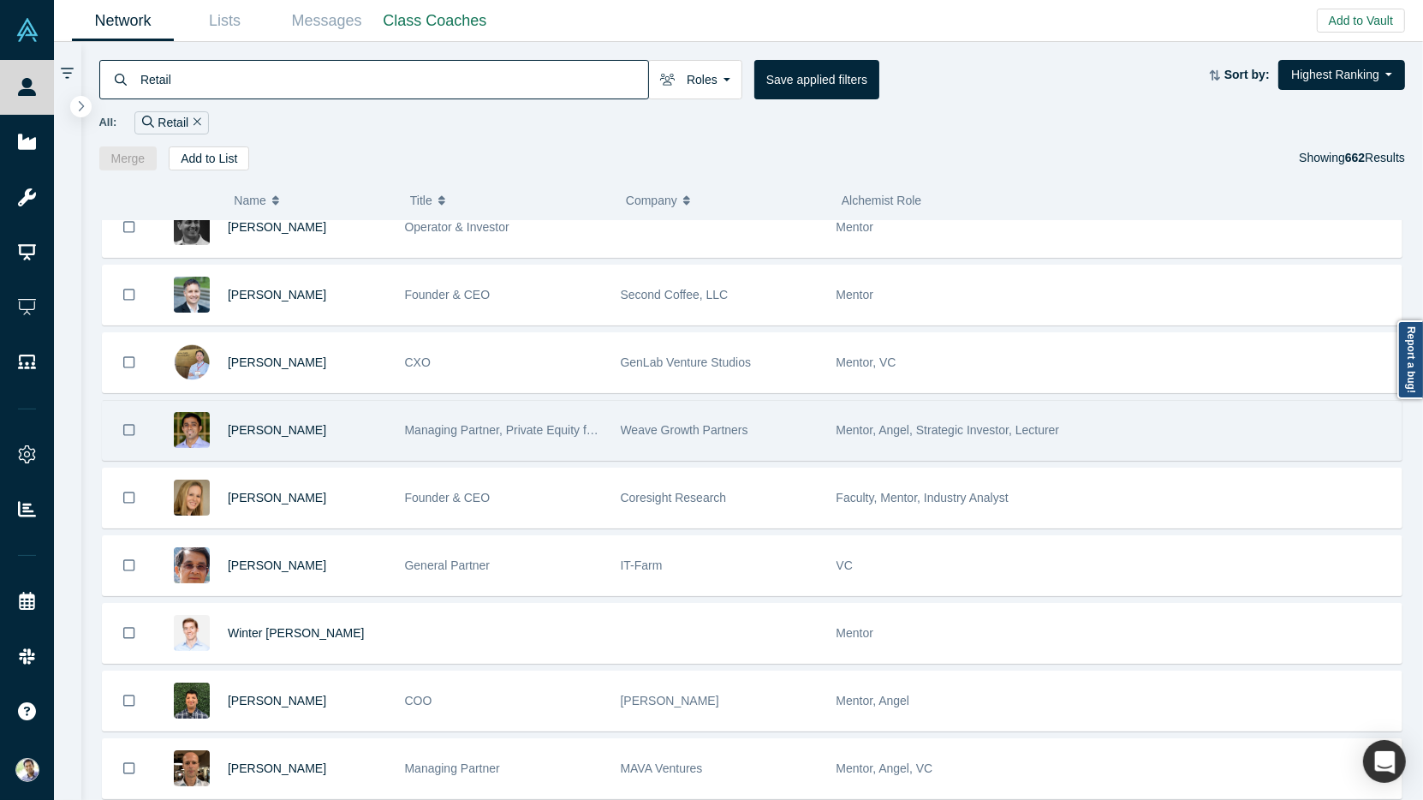
scroll to position [164, 0]
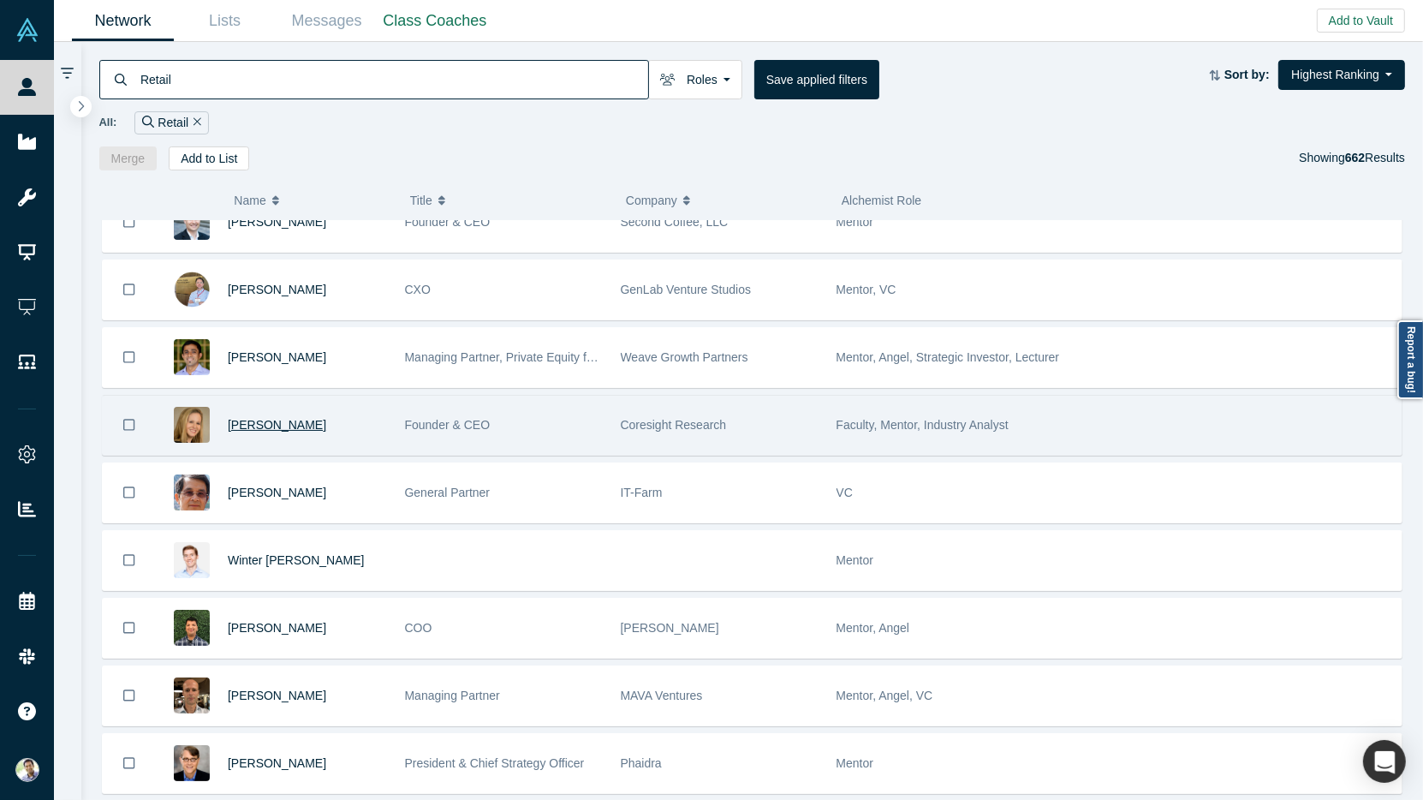
click at [261, 419] on span "[PERSON_NAME]" at bounding box center [277, 425] width 98 height 14
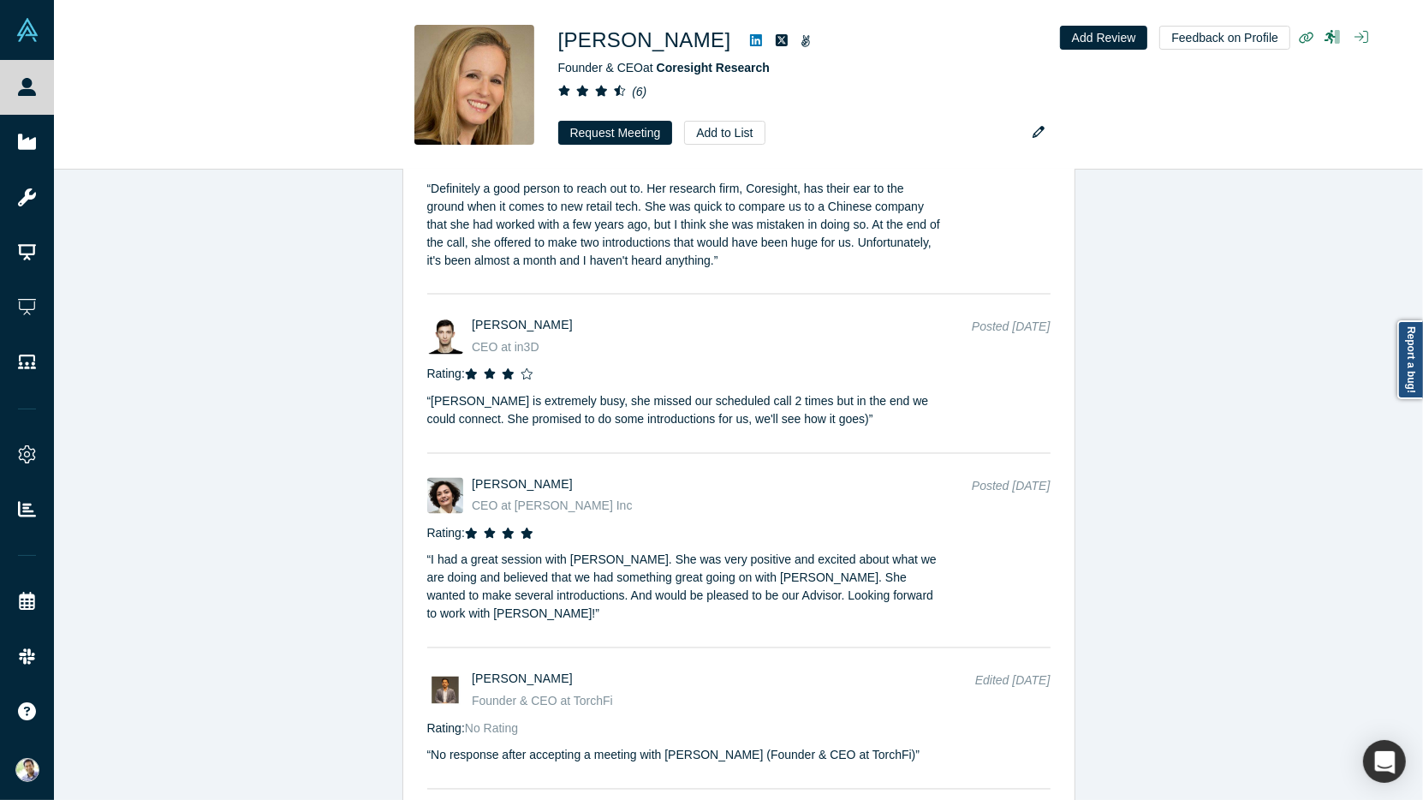
scroll to position [3083, 0]
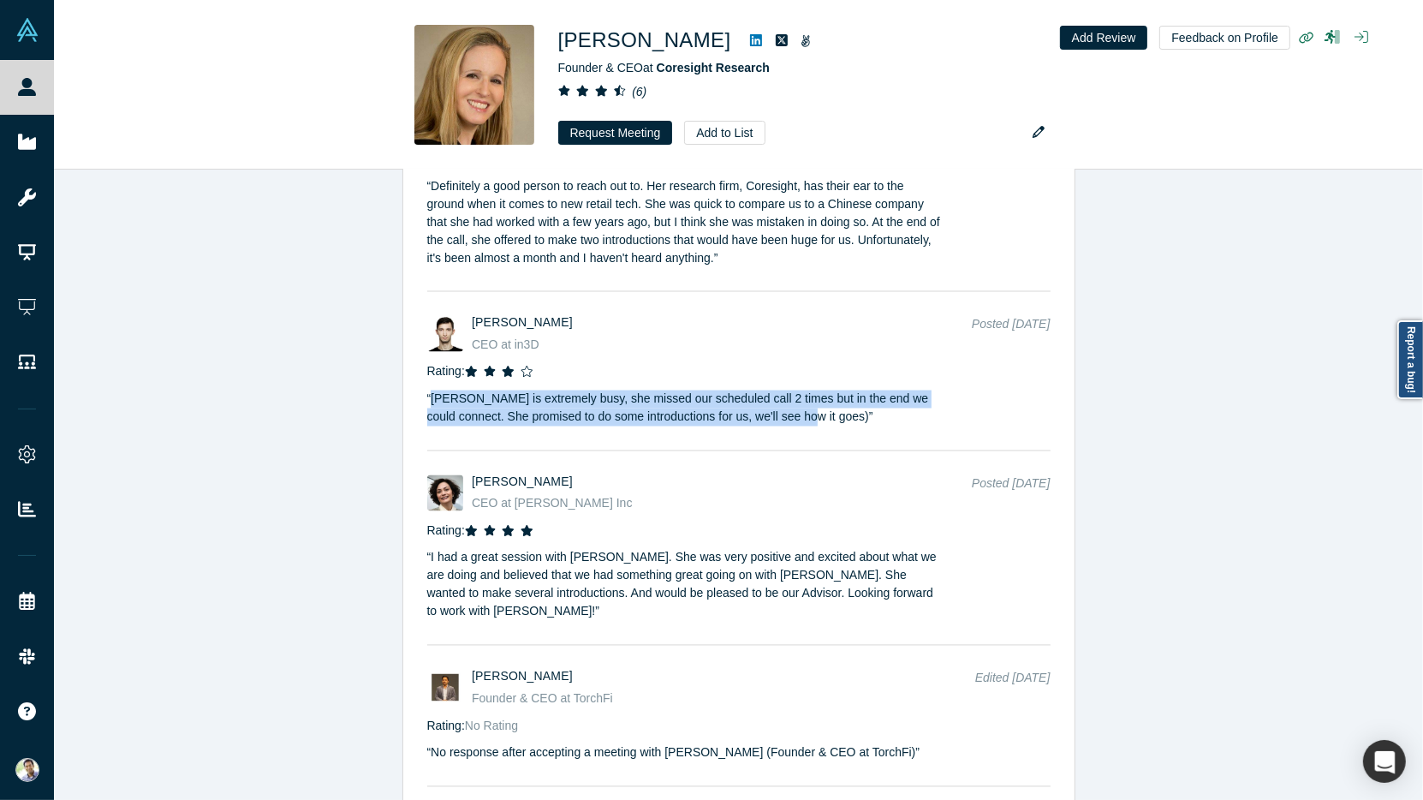
drag, startPoint x: 432, startPoint y: 352, endPoint x: 820, endPoint y: 375, distance: 389.4
click at [820, 381] on p "“ Deborah is extremely busy, she missed our scheduled call 2 times but in the e…" at bounding box center [684, 403] width 515 height 45
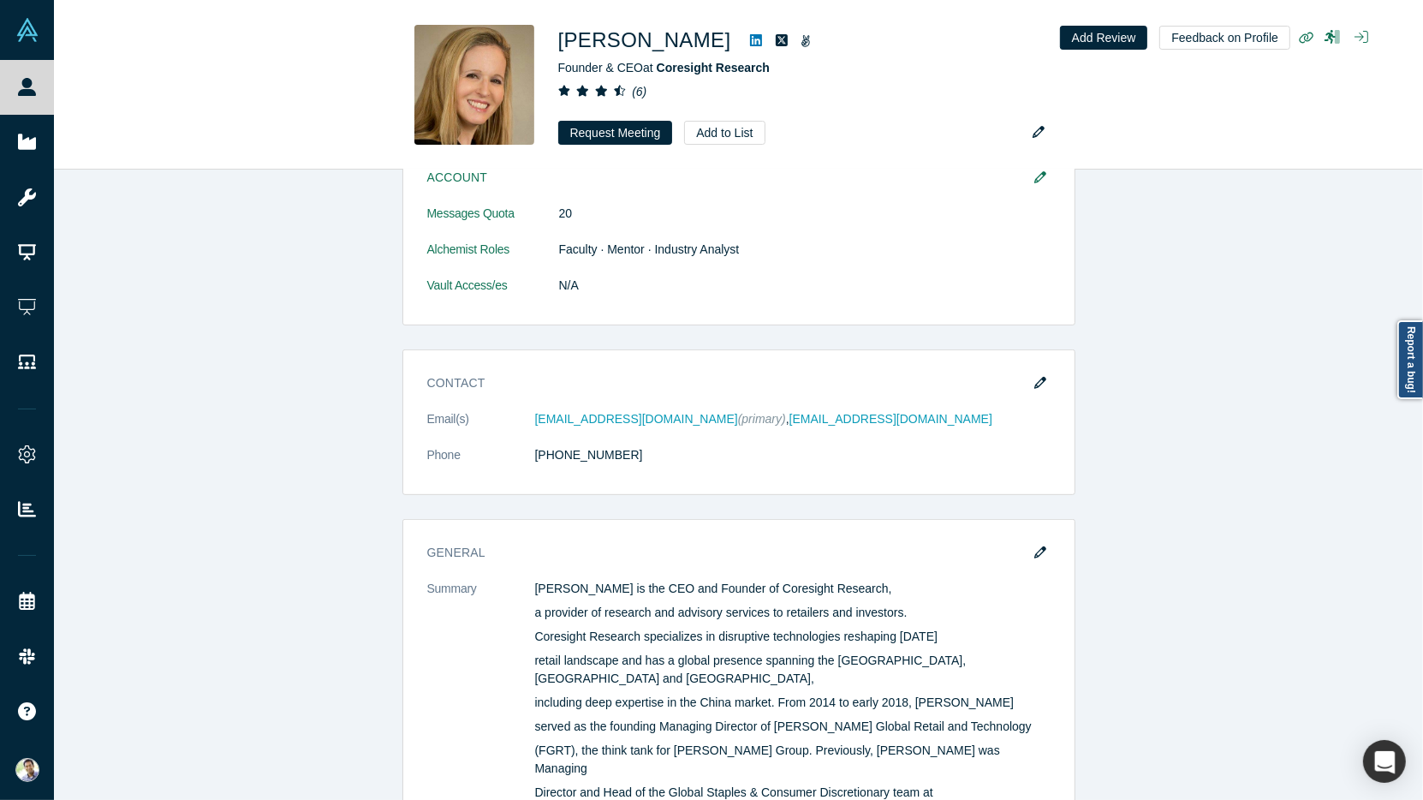
scroll to position [597, 0]
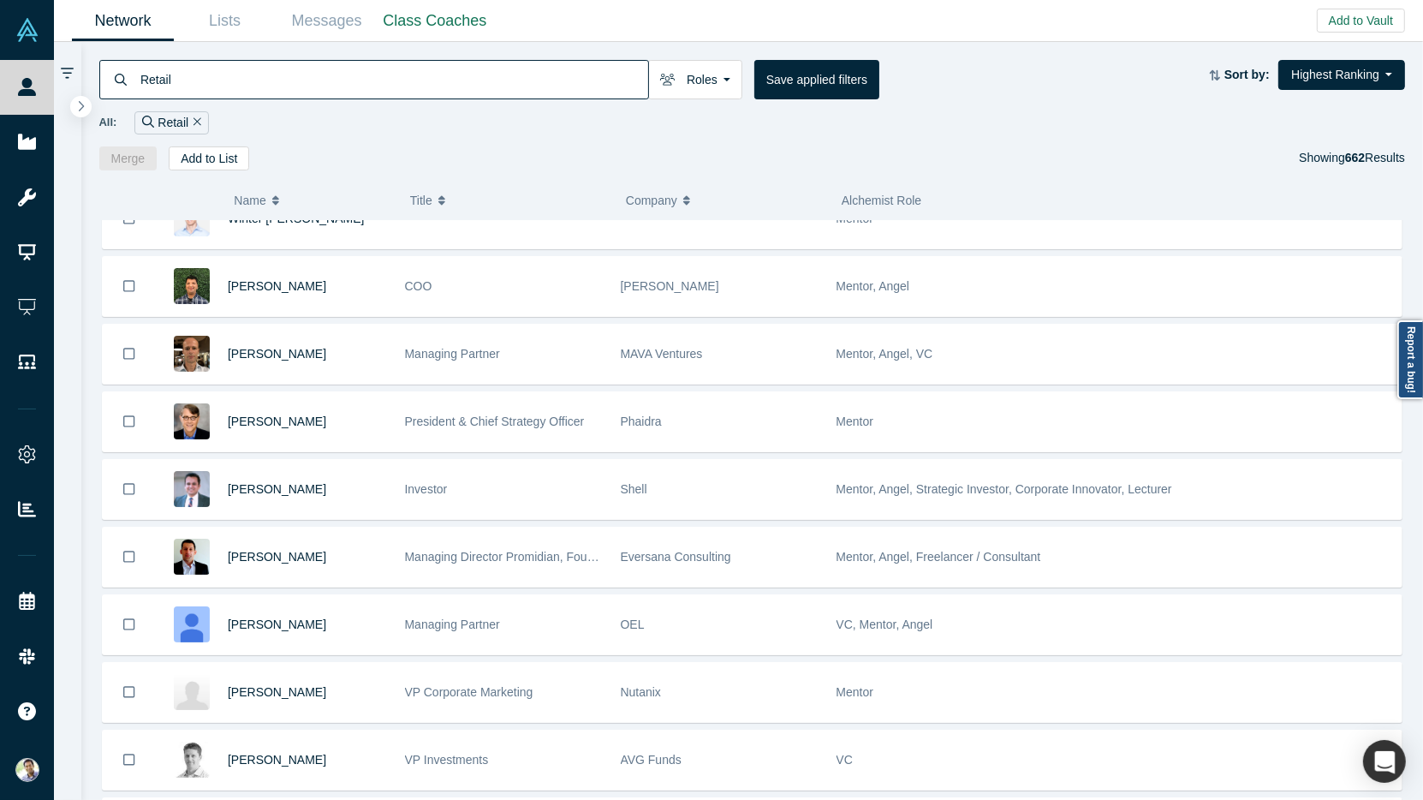
scroll to position [507, 0]
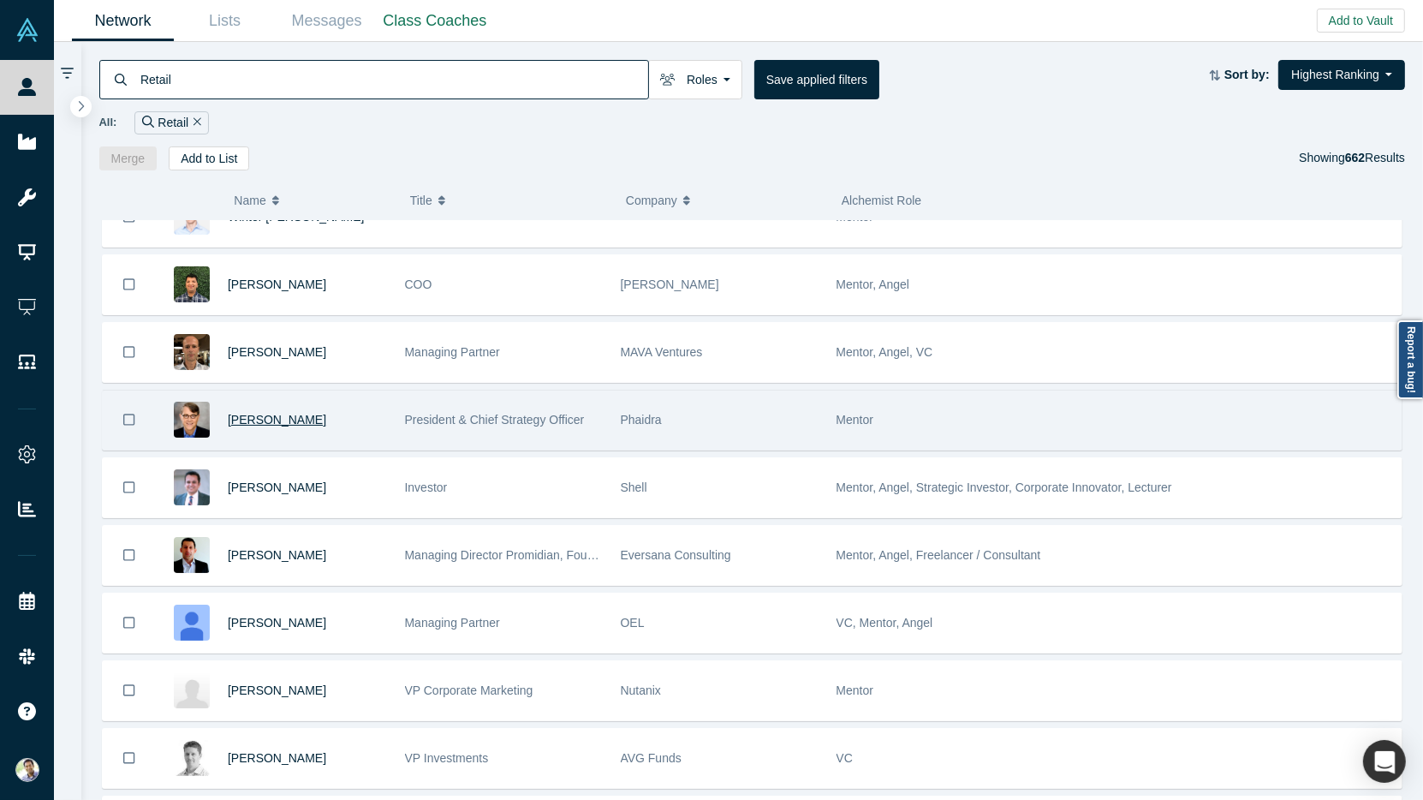
click at [260, 413] on span "[PERSON_NAME]" at bounding box center [277, 420] width 98 height 14
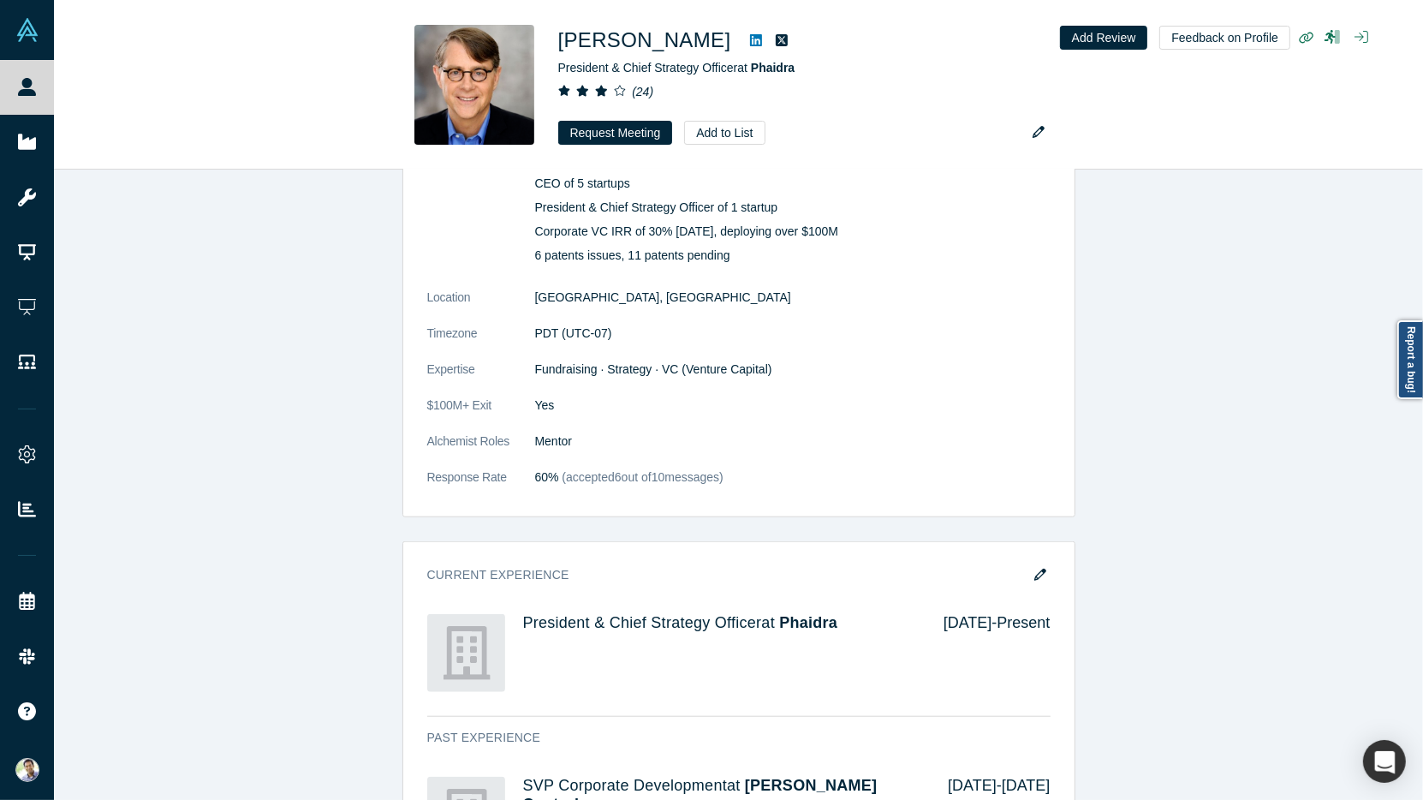
scroll to position [1469, 0]
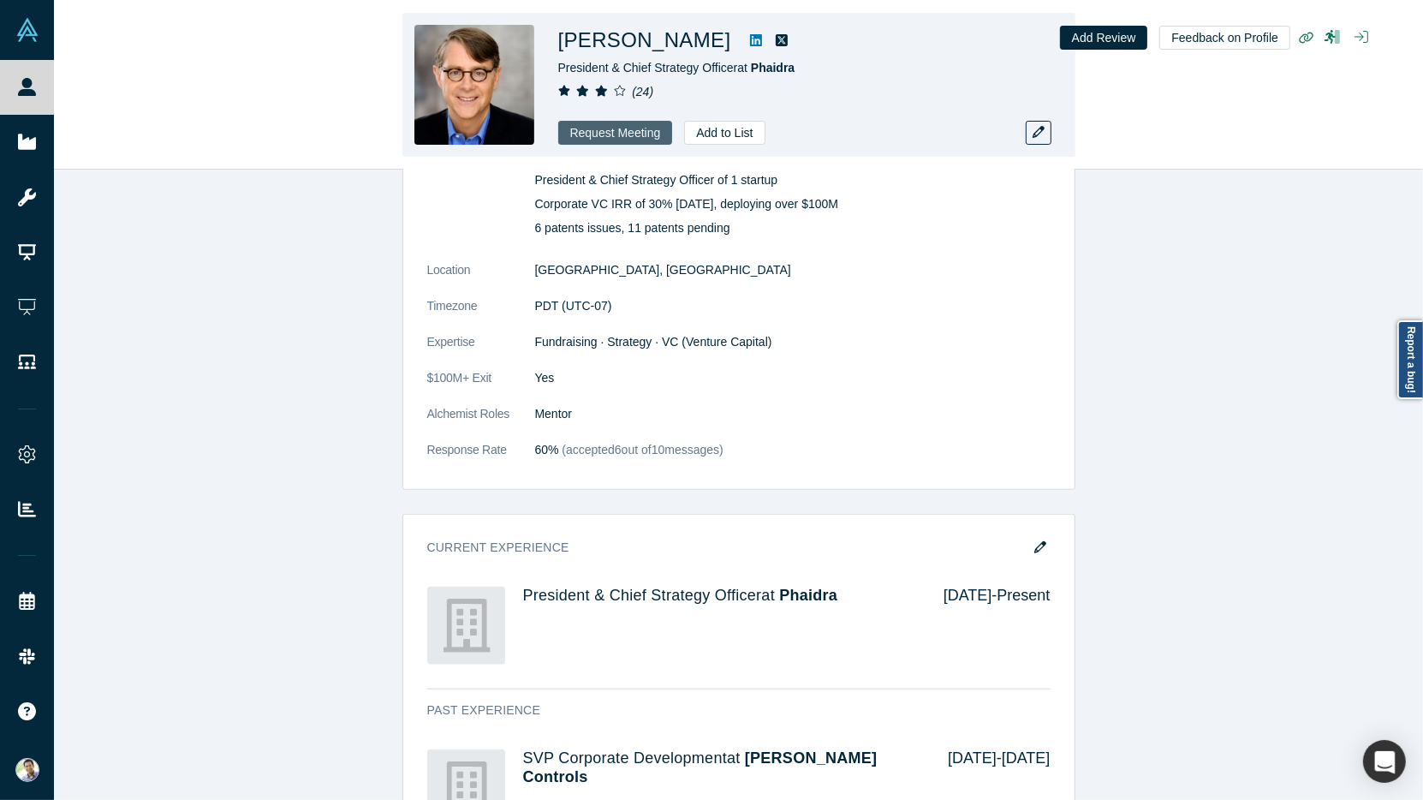
click at [603, 132] on button "Request Meeting" at bounding box center [615, 133] width 115 height 24
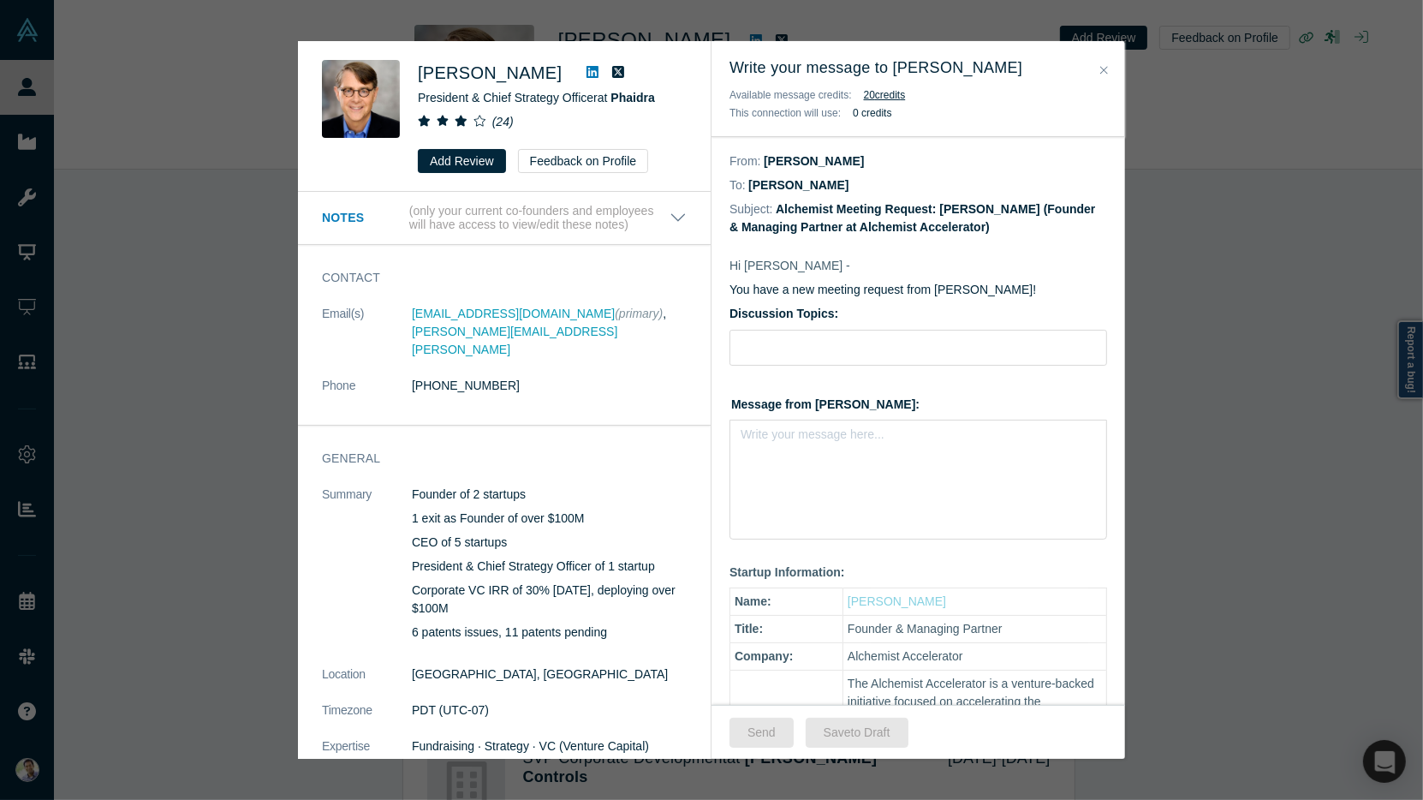
click at [1105, 71] on icon "Close" at bounding box center [1104, 70] width 8 height 12
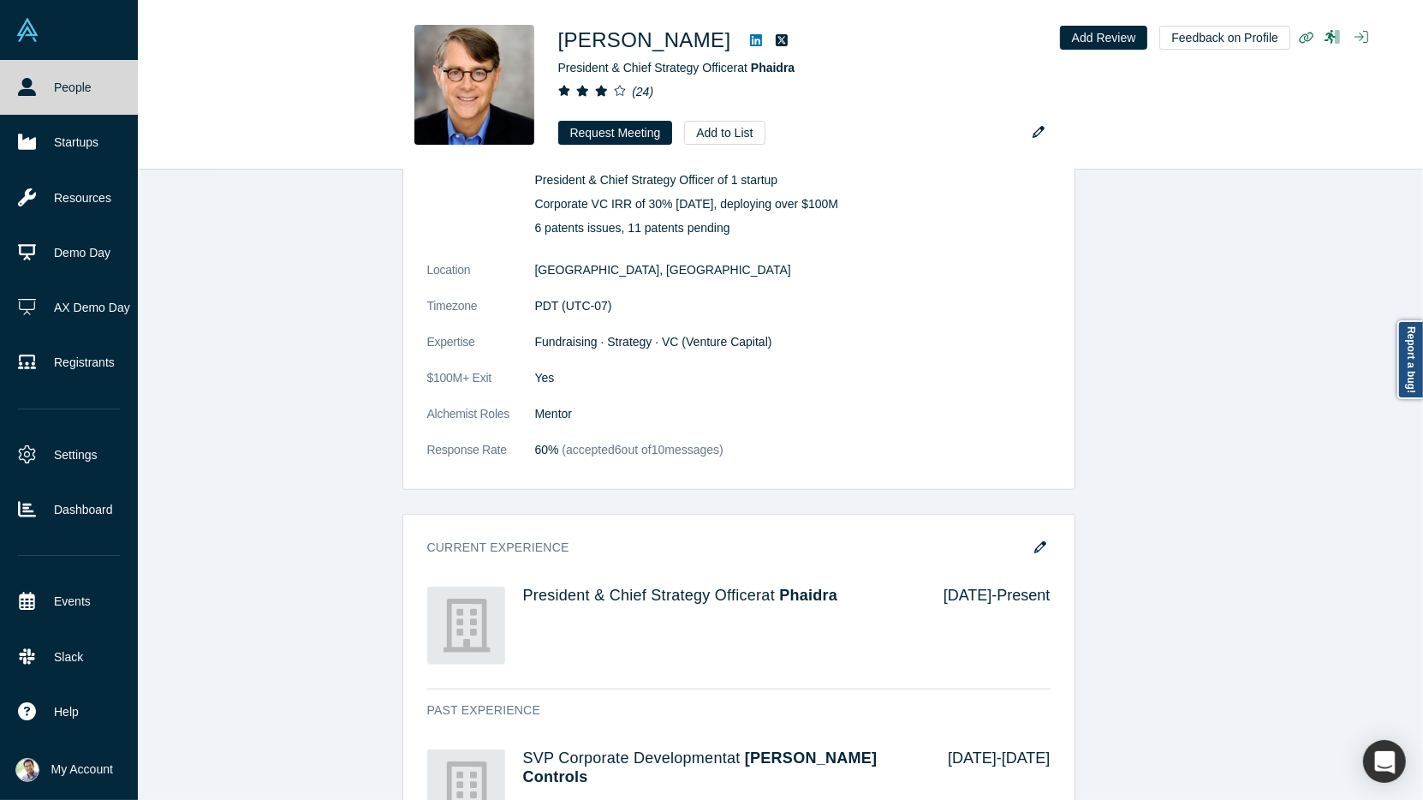
click at [52, 95] on link "People" at bounding box center [69, 87] width 138 height 55
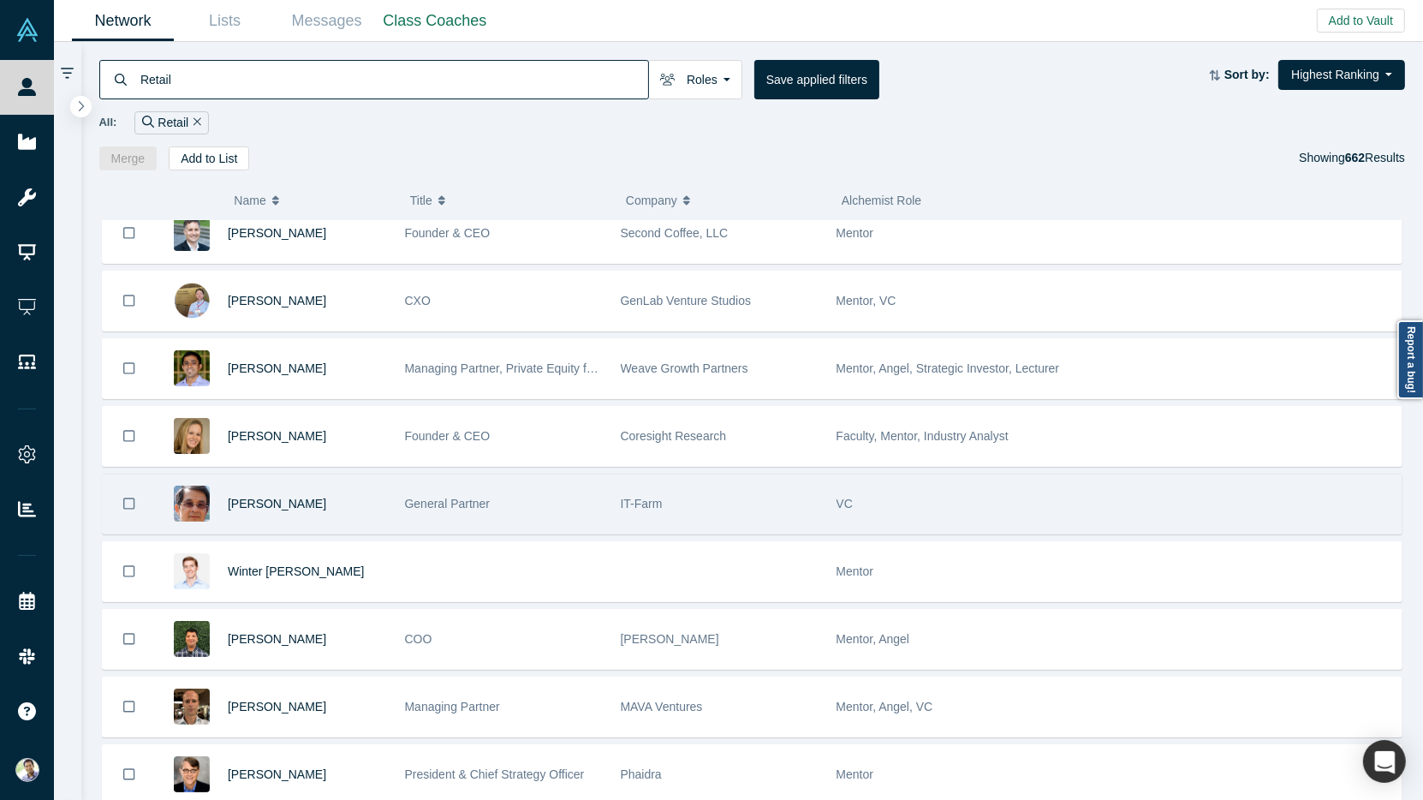
scroll to position [209, 0]
